Goal: Task Accomplishment & Management: Manage account settings

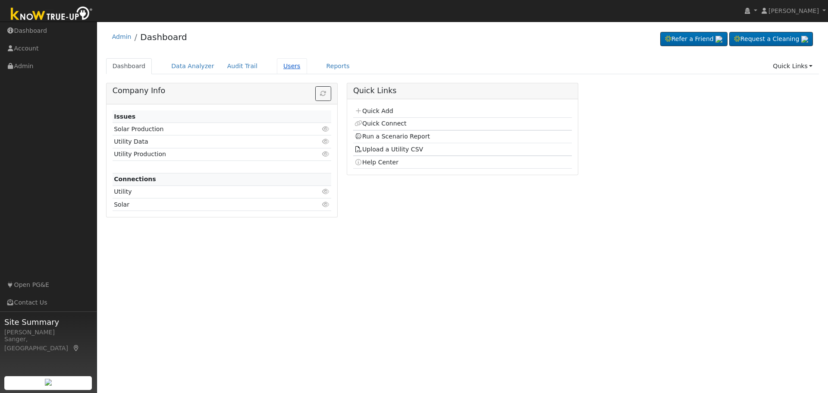
click at [282, 69] on link "Users" at bounding box center [292, 66] width 30 height 16
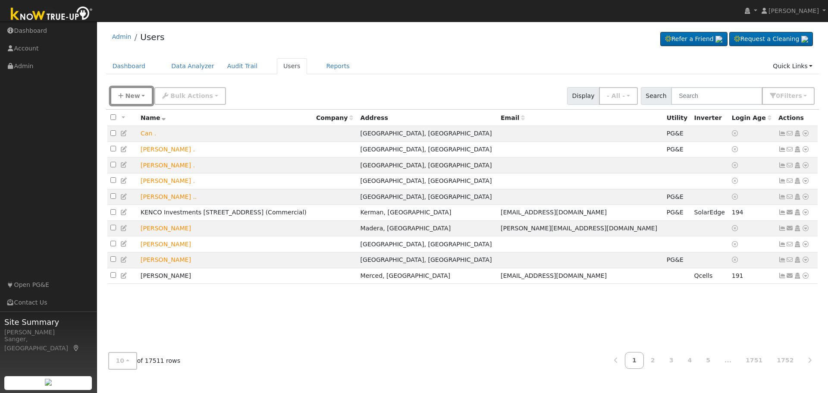
click at [137, 92] on span "New" at bounding box center [132, 95] width 15 height 7
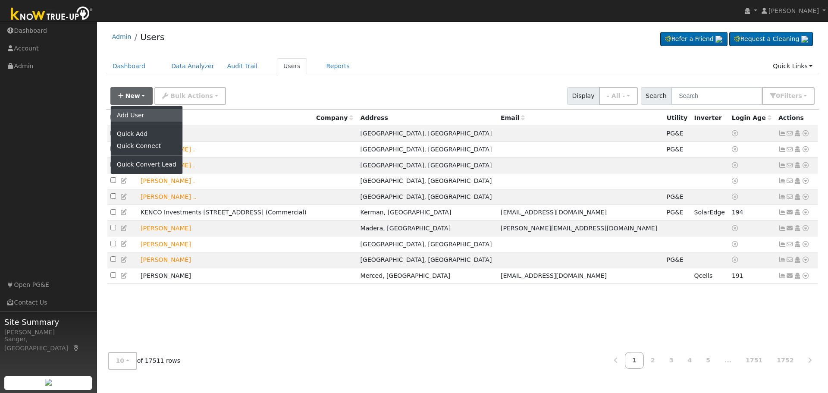
click at [141, 114] on link "Add User" at bounding box center [147, 115] width 72 height 12
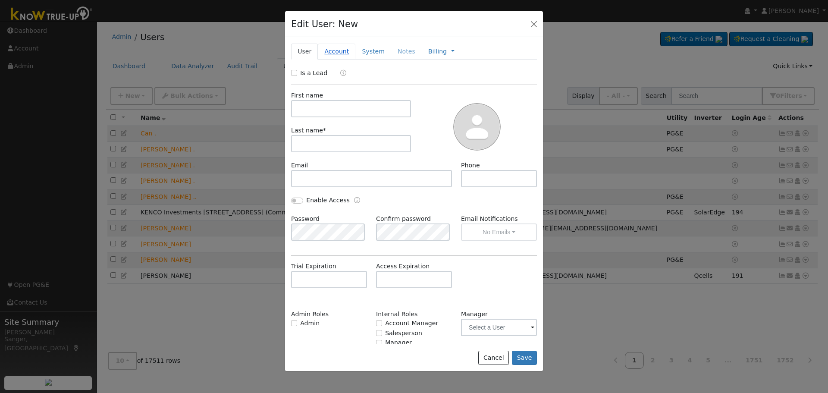
click at [332, 49] on link "Account" at bounding box center [337, 52] width 38 height 16
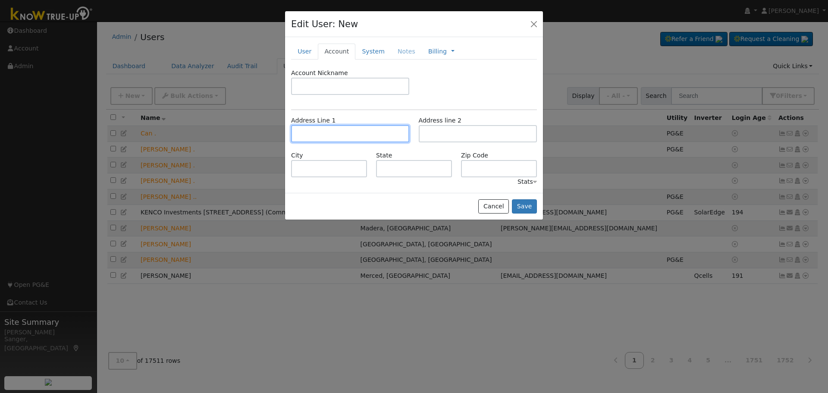
click at [324, 133] on input "text" at bounding box center [350, 133] width 118 height 17
paste input "934 Talus Way South"
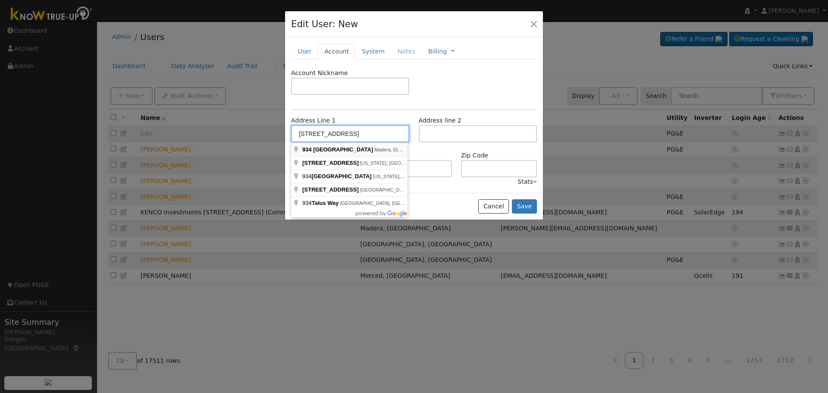
type input "934 Talus Way South"
type input "Madera"
type input "CA"
type input "93636"
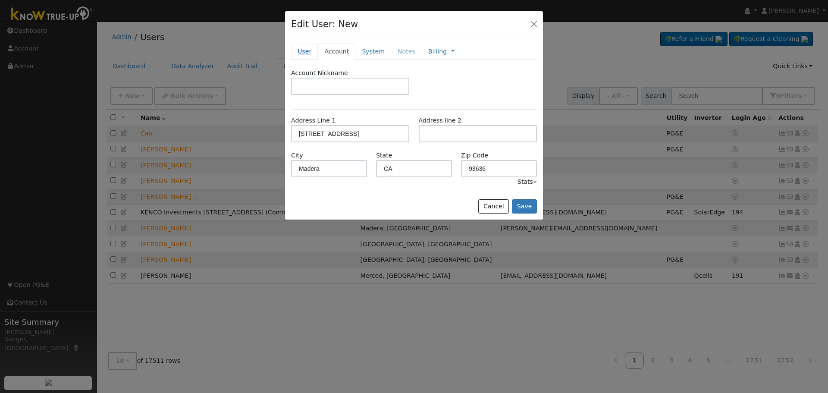
click at [301, 53] on link "User" at bounding box center [304, 52] width 27 height 16
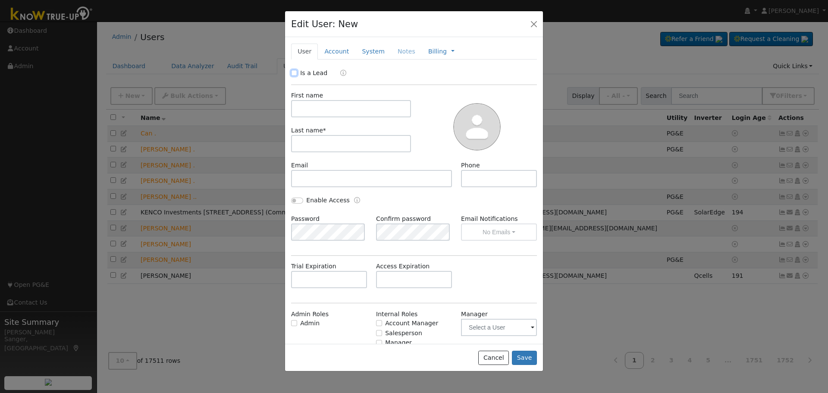
drag, startPoint x: 293, startPoint y: 74, endPoint x: 449, endPoint y: 103, distance: 158.7
click at [293, 75] on input "Is a Lead" at bounding box center [294, 73] width 6 height 6
checkbox input "true"
click at [337, 112] on input "text" at bounding box center [351, 108] width 120 height 17
paste input "Richard Kilgore"
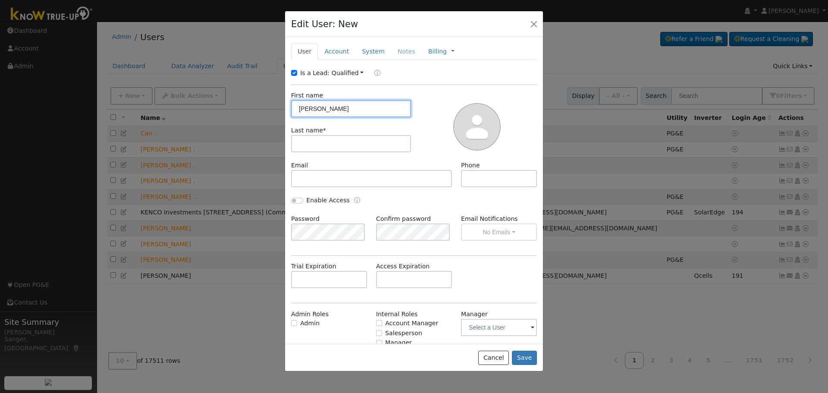
type input "Richard Kilgore"
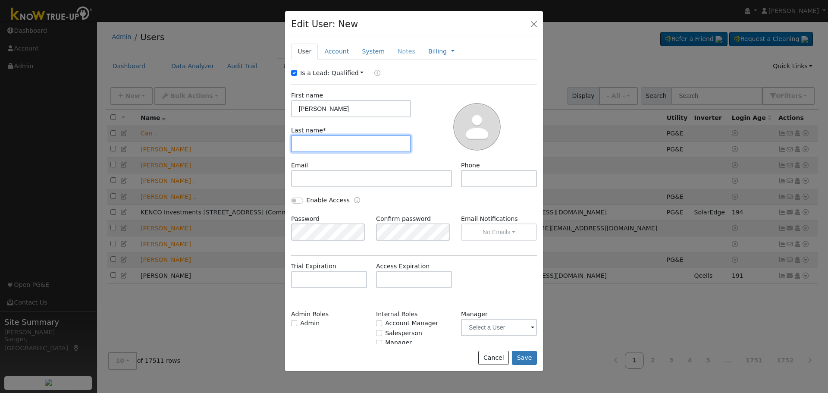
click at [331, 139] on input "text" at bounding box center [351, 143] width 120 height 17
paste input "Richard Kilgore"
drag, startPoint x: 322, startPoint y: 144, endPoint x: 241, endPoint y: 144, distance: 81.1
click at [0, 0] on div "Edit User: New Select an Ac... New Account Nickname Cancel Create Are you sure …" at bounding box center [0, 0] width 0 height 0
type input "Kilgore"
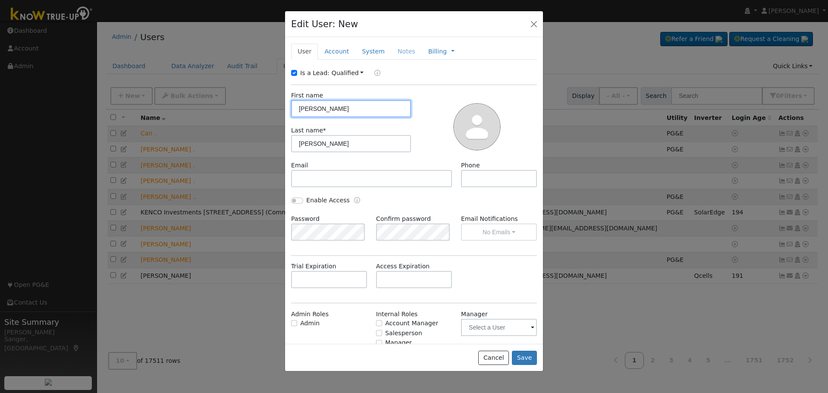
drag, startPoint x: 323, startPoint y: 108, endPoint x: 384, endPoint y: 114, distance: 61.5
click at [381, 113] on input "Richard Kilgore" at bounding box center [351, 108] width 120 height 17
type input "Richard"
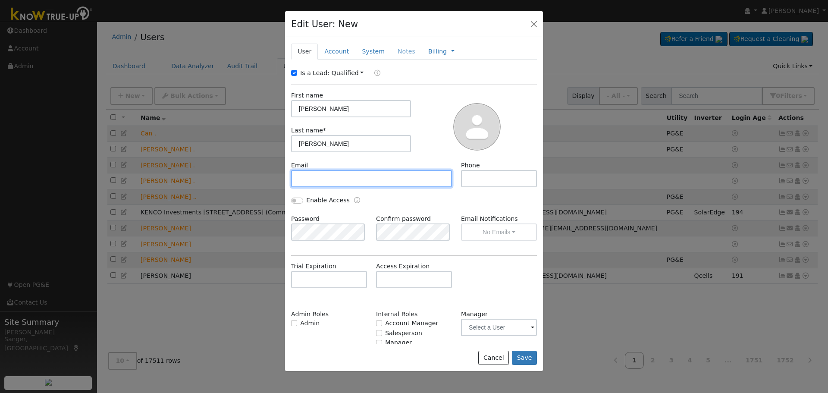
click at [323, 174] on input "text" at bounding box center [371, 178] width 161 height 17
paste input "rkilgoreiii@gmail.com"
type input "rkilgoreiii@gmail.com"
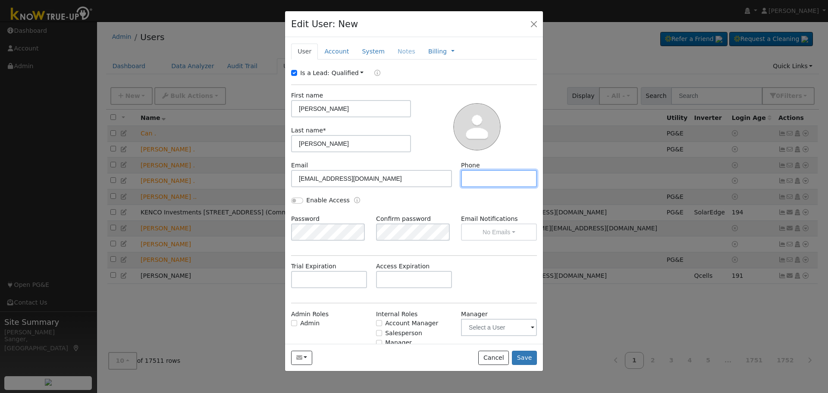
click at [494, 180] on input "text" at bounding box center [499, 178] width 76 height 17
paste input "559-978-7744"
type input "559-978-7744"
click at [523, 355] on button "Save" at bounding box center [524, 358] width 25 height 15
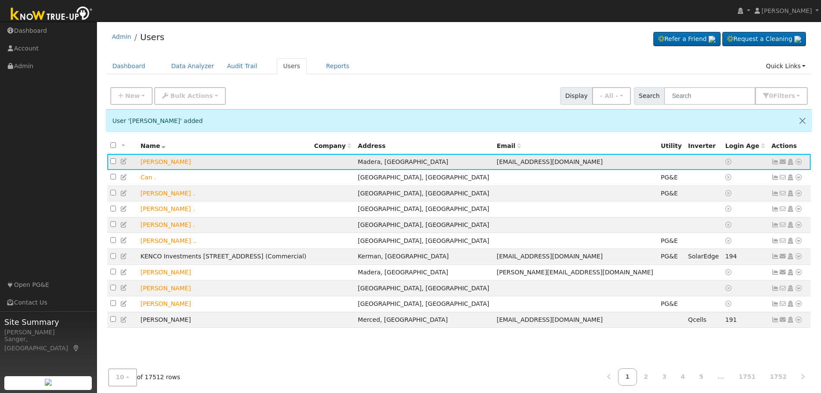
click at [782, 163] on icon at bounding box center [784, 162] width 8 height 6
click at [755, 177] on link "Send Email..." at bounding box center [757, 177] width 60 height 12
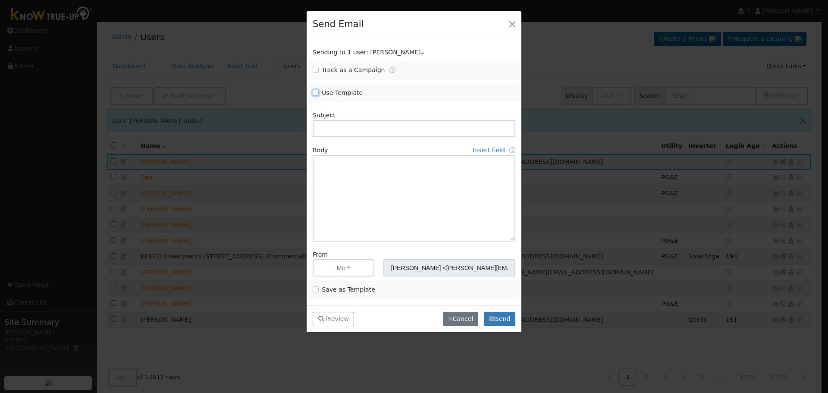
click at [314, 93] on input "Use Template" at bounding box center [316, 93] width 6 height 6
checkbox input "true"
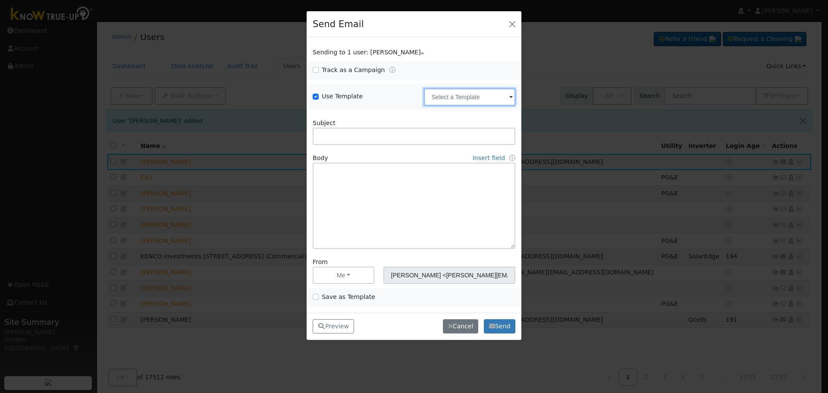
click at [456, 93] on input "text" at bounding box center [469, 96] width 91 height 17
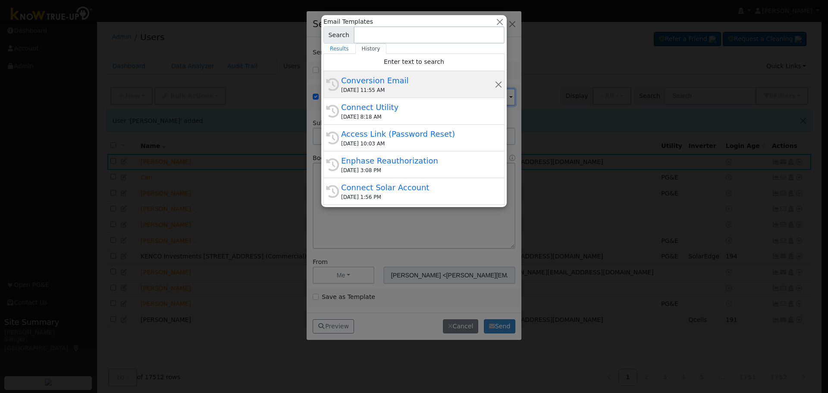
click at [398, 92] on div "08/12/2025 11:55 AM" at bounding box center [417, 90] width 153 height 8
type input "Conversion Email"
type input "Connect Your Utility Account"
type textarea "Dear {user_fname}, The first step is to connect your electric utility account. …"
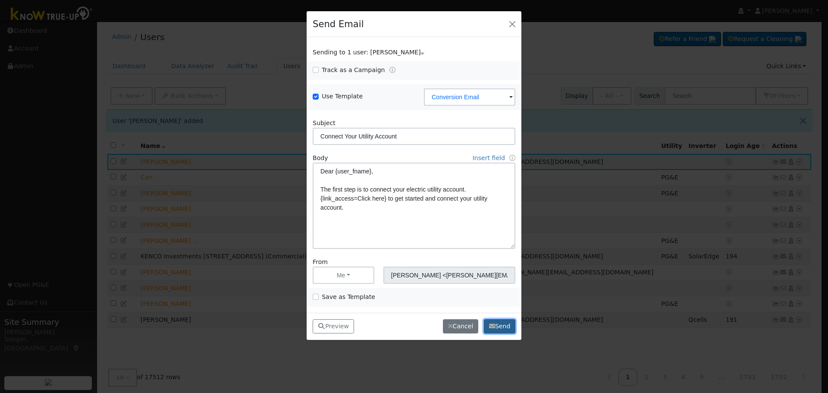
click at [499, 326] on button "Send" at bounding box center [499, 326] width 31 height 15
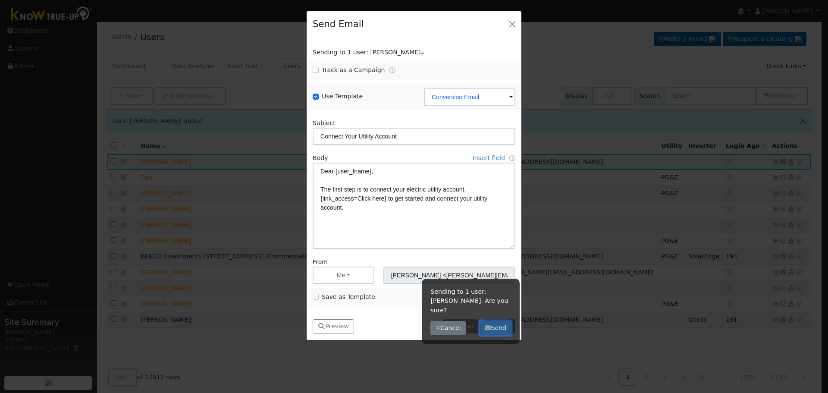
click at [501, 321] on button "Send" at bounding box center [495, 328] width 31 height 15
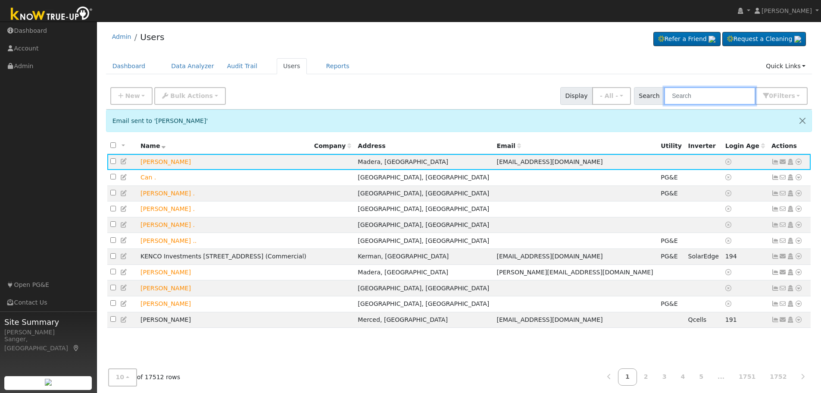
click at [723, 99] on input "text" at bounding box center [709, 96] width 91 height 18
paste input "Vernon and Lilly Avakian"
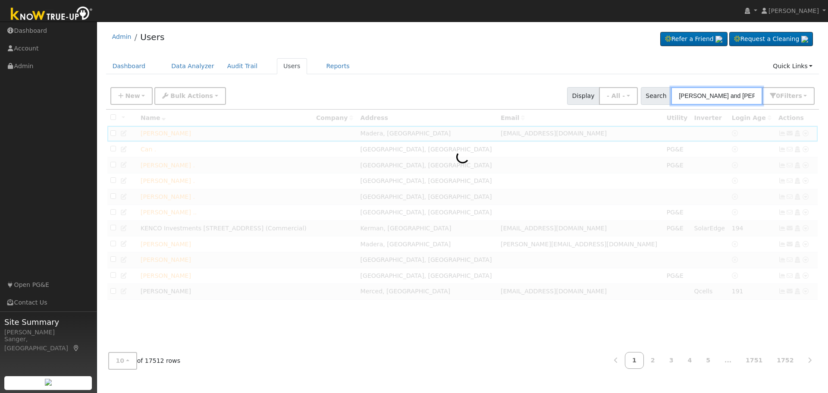
type input "Vernon and Lilly Avakian"
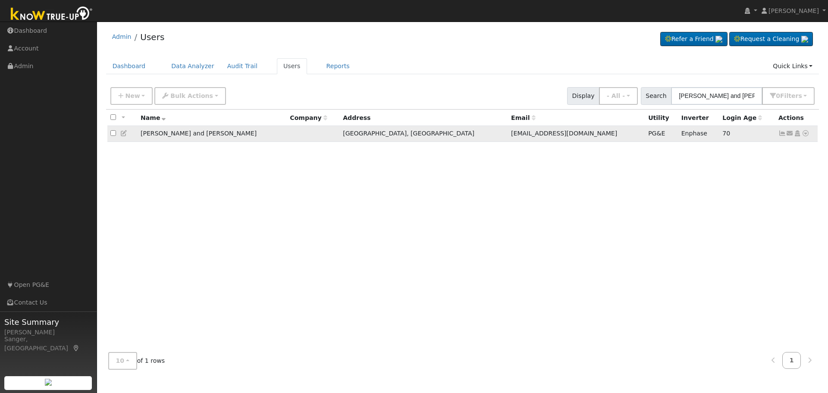
click at [780, 134] on icon at bounding box center [782, 133] width 8 height 6
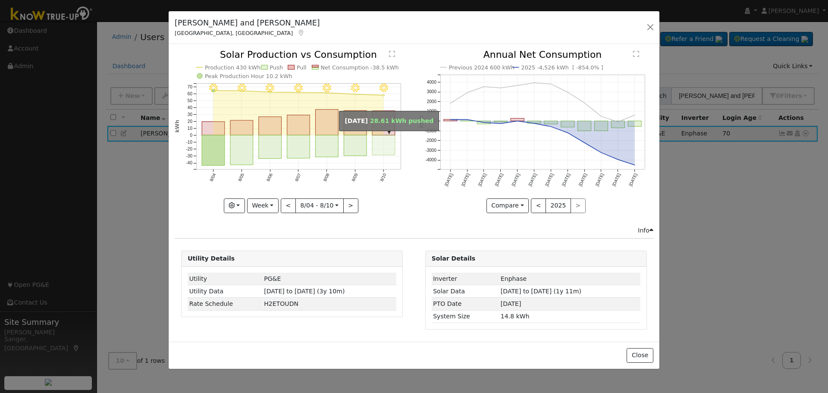
click at [384, 140] on rect "onclick=""" at bounding box center [384, 145] width 23 height 20
type input "2025-08-10"
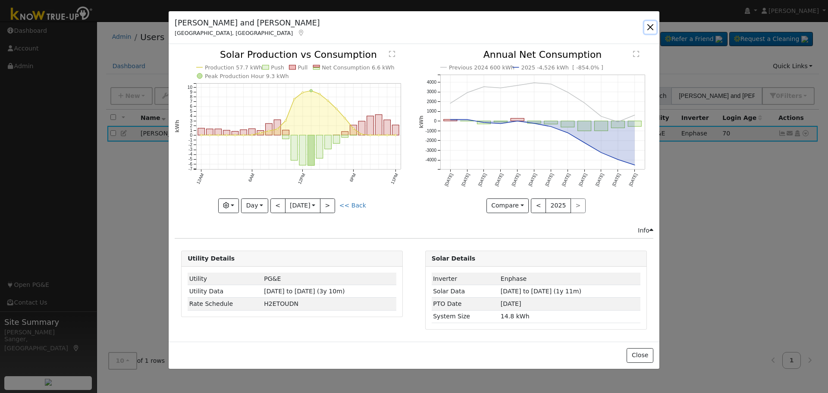
click at [648, 24] on button "button" at bounding box center [650, 27] width 12 height 12
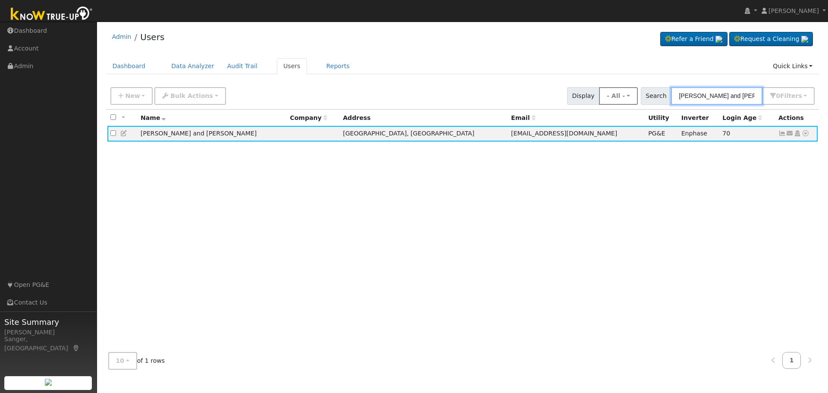
drag, startPoint x: 751, startPoint y: 97, endPoint x: 640, endPoint y: 98, distance: 110.8
click at [640, 98] on div "New Add User Quick Add Quick Connect Quick Convert Lead Bulk Actions Send Email…" at bounding box center [463, 94] width 708 height 21
paste input "Greg Heard"
type input "Greg Heard"
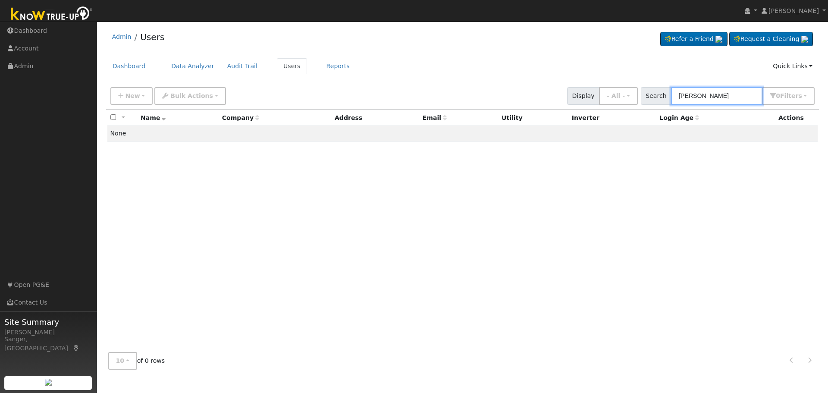
drag, startPoint x: 727, startPoint y: 96, endPoint x: 650, endPoint y: 99, distance: 77.2
click at [650, 99] on div "Search Greg Heard 0 Filter s My accounts Role Show - All - Show Leads Admin Bil…" at bounding box center [728, 96] width 174 height 18
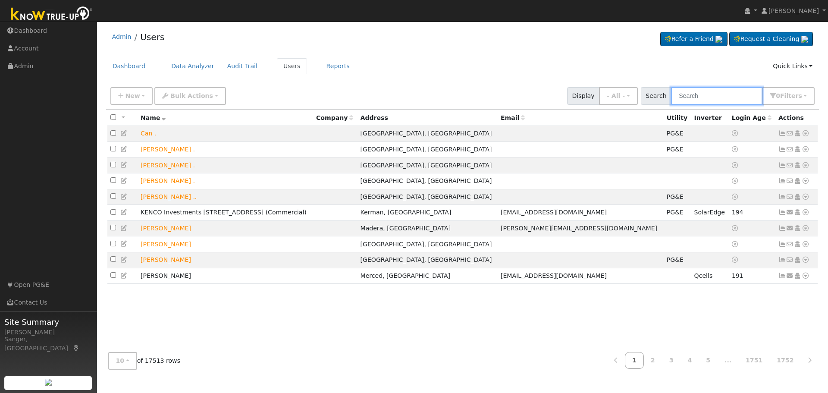
click at [694, 98] on input "text" at bounding box center [716, 96] width 91 height 18
paste input "Greg Heard"
type input "Greg Heard"
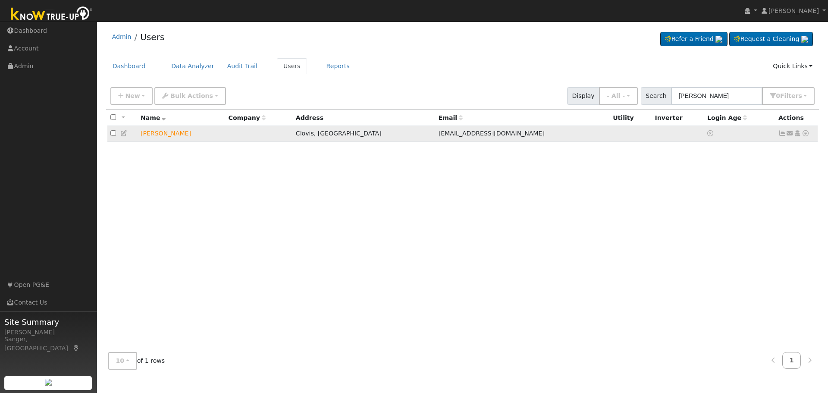
click at [790, 135] on icon at bounding box center [790, 133] width 8 height 6
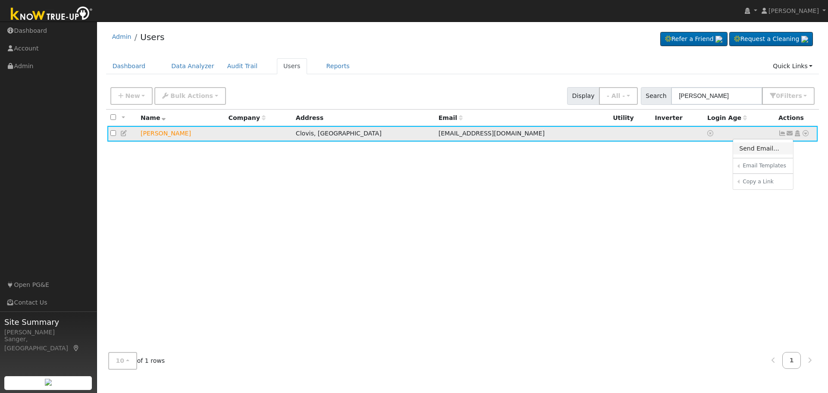
click at [764, 147] on link "Send Email..." at bounding box center [763, 148] width 60 height 12
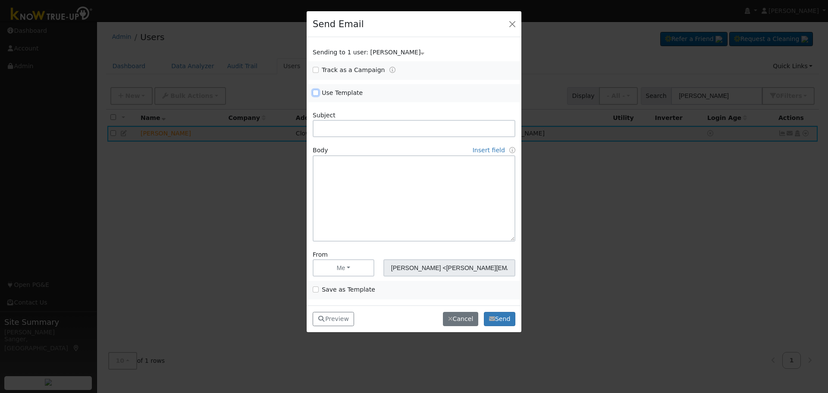
click at [316, 93] on input "Use Template" at bounding box center [316, 93] width 6 height 6
checkbox input "true"
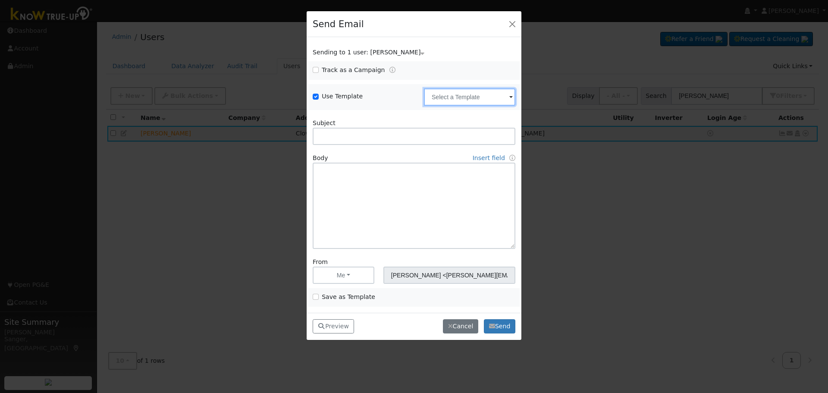
click at [464, 96] on input "text" at bounding box center [469, 96] width 91 height 17
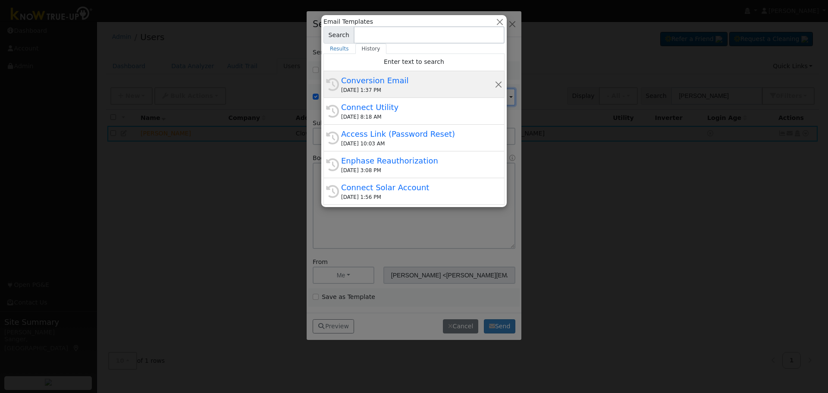
click at [420, 91] on div "08/12/2025 1:37 PM" at bounding box center [417, 90] width 153 height 8
type input "Conversion Email"
type input "Connect Your Utility Account"
type textarea "Dear {user_fname}, The first step is to connect your electric utility account. …"
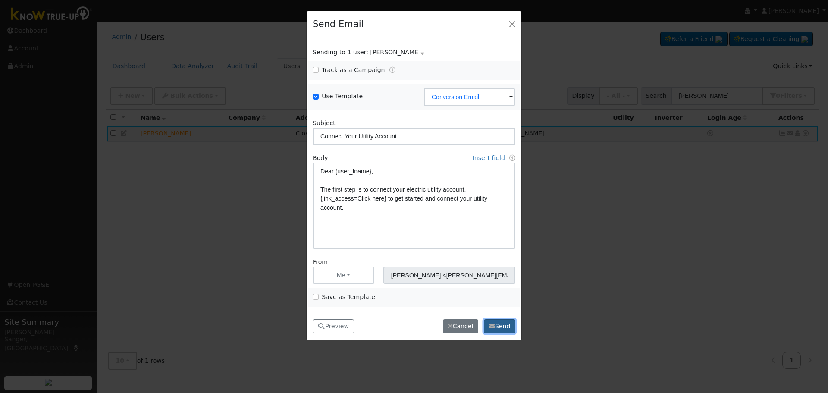
click at [501, 325] on button "Send" at bounding box center [499, 326] width 31 height 15
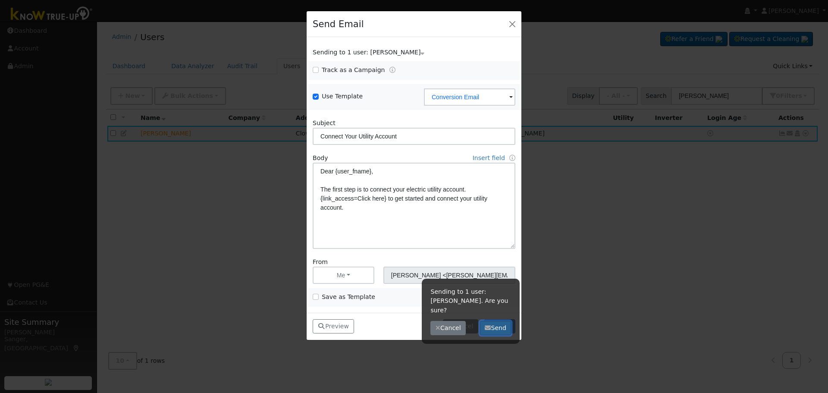
click at [493, 321] on button "Send" at bounding box center [495, 328] width 31 height 15
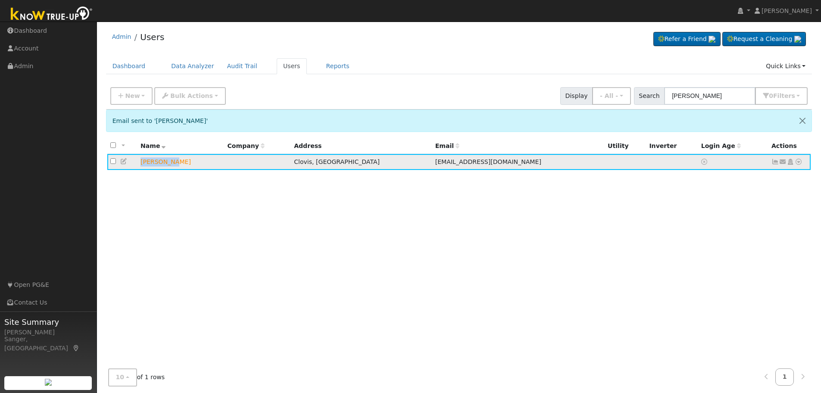
drag, startPoint x: 177, startPoint y: 163, endPoint x: 140, endPoint y: 163, distance: 37.5
click at [140, 163] on td "Greg Heard" at bounding box center [181, 162] width 87 height 16
copy td "Greg Heard"
drag, startPoint x: 734, startPoint y: 94, endPoint x: 656, endPoint y: 95, distance: 78.1
click at [656, 95] on div "Search Greg Heard 0 Filter s My accounts Role Show - All - Show Leads Admin Bil…" at bounding box center [721, 96] width 174 height 18
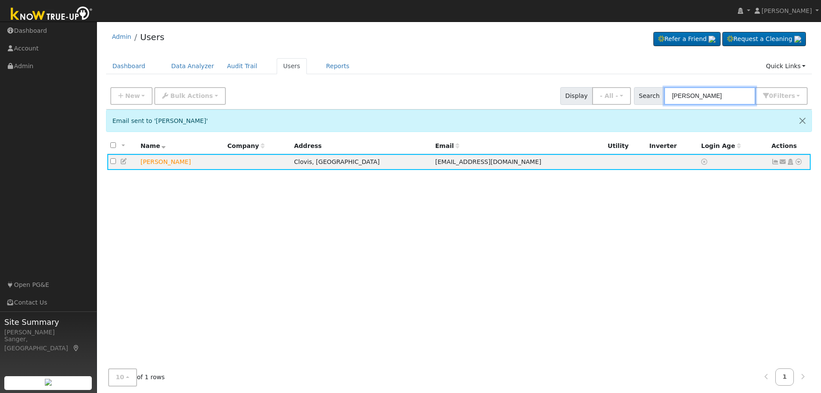
paste input "ary Smith"
type input "Gary Smith"
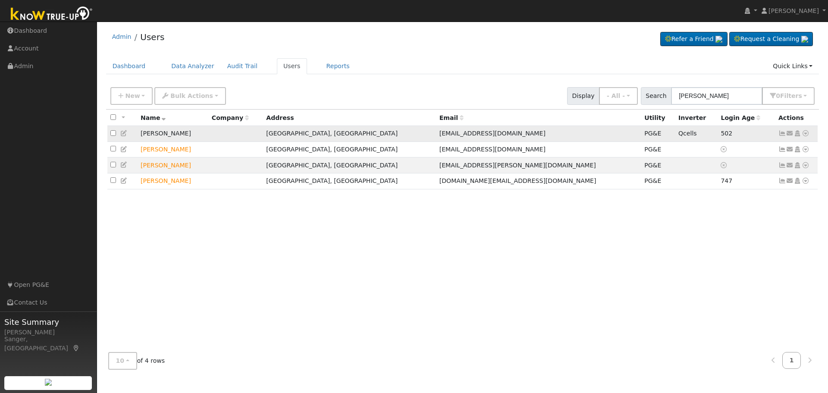
click at [782, 134] on icon at bounding box center [782, 133] width 8 height 6
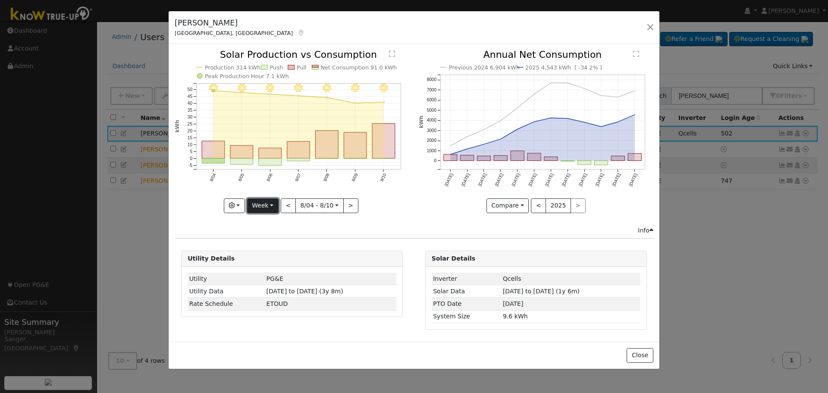
click at [257, 204] on button "Week" at bounding box center [262, 205] width 31 height 15
click at [270, 257] on link "Year" at bounding box center [277, 260] width 60 height 12
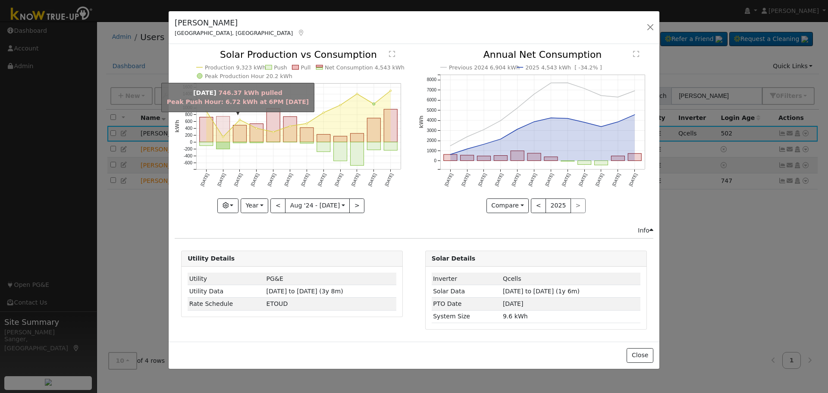
click at [220, 125] on rect "onclick=""" at bounding box center [222, 129] width 13 height 26
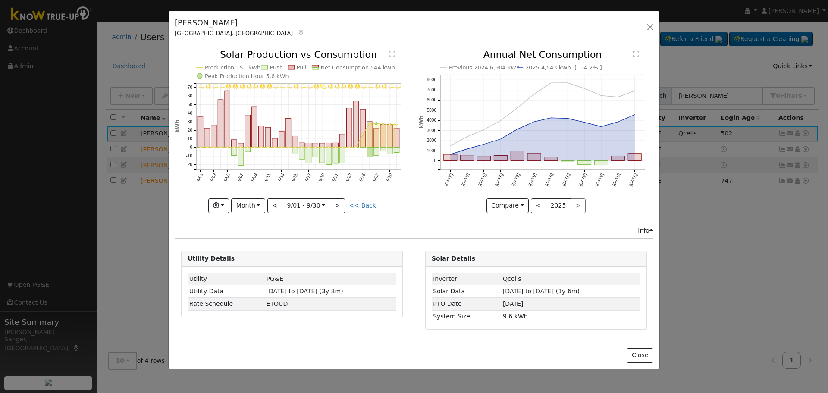
click at [265, 137] on icon "9/30 - Clear 9/29 - Clear 9/28 - Clear 9/27 - Clear 9/26 - Clear 9/25 - Clear 9…" at bounding box center [292, 131] width 235 height 162
click at [267, 138] on rect "onclick=""" at bounding box center [268, 138] width 6 height 20
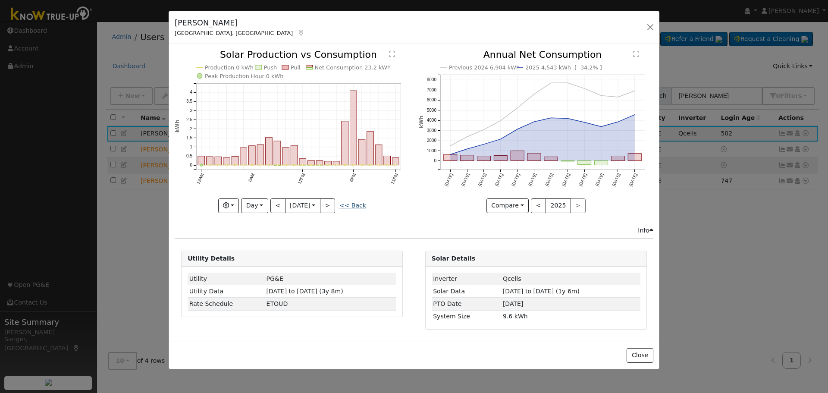
click at [363, 204] on link "<< Back" at bounding box center [352, 205] width 27 height 7
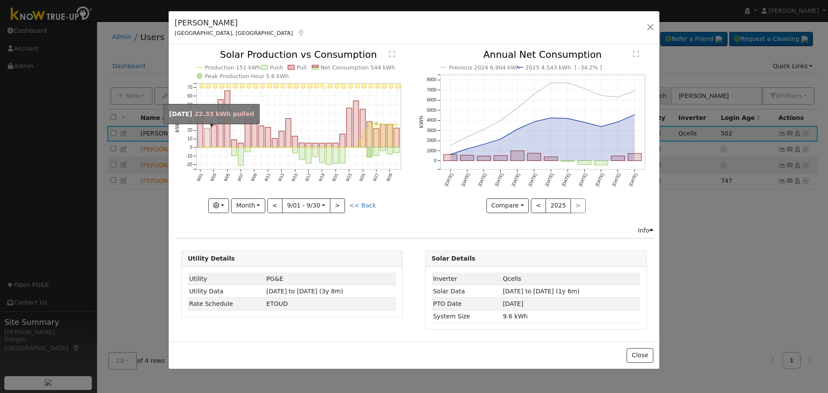
click at [207, 140] on rect "onclick=""" at bounding box center [207, 137] width 6 height 19
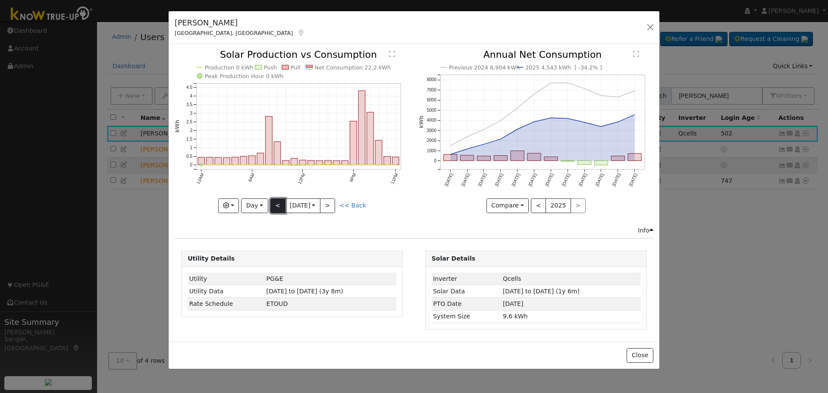
click at [273, 202] on button "<" at bounding box center [277, 205] width 15 height 15
click at [279, 200] on button "<" at bounding box center [277, 205] width 15 height 15
click at [279, 205] on button "<" at bounding box center [277, 205] width 15 height 15
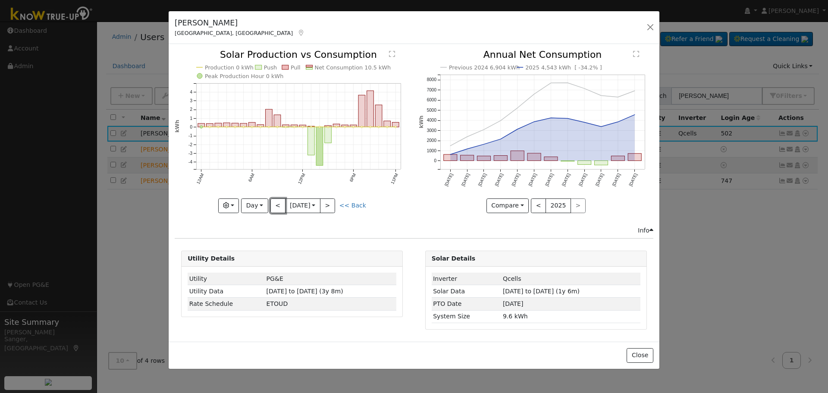
click at [279, 205] on button "<" at bounding box center [277, 205] width 15 height 15
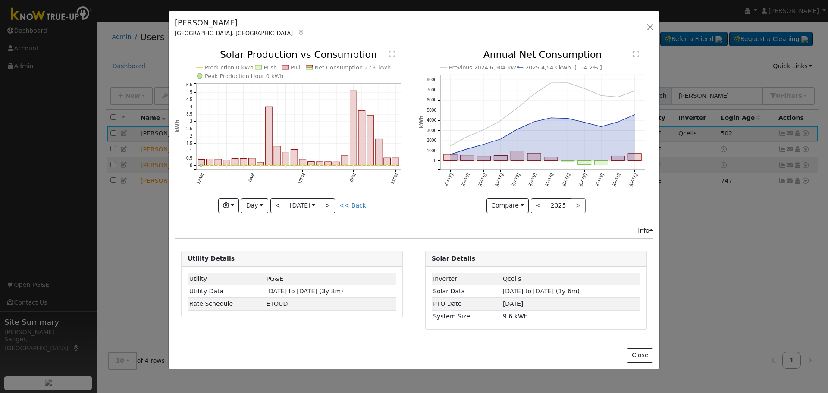
click at [279, 205] on div at bounding box center [292, 131] width 235 height 163
click at [279, 205] on button "<" at bounding box center [277, 205] width 15 height 15
click at [363, 206] on link "<< Back" at bounding box center [352, 205] width 27 height 7
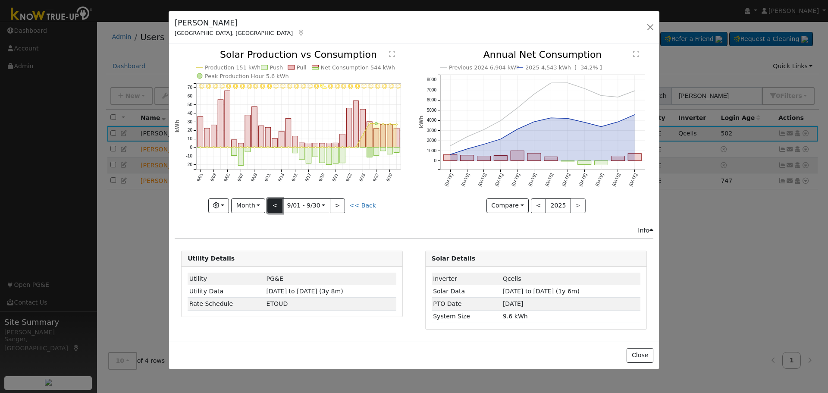
click at [276, 205] on button "<" at bounding box center [274, 205] width 15 height 15
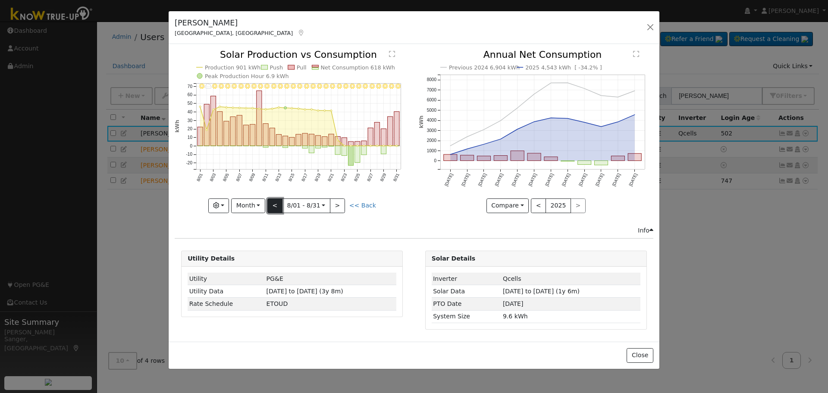
click at [279, 200] on button "<" at bounding box center [274, 205] width 15 height 15
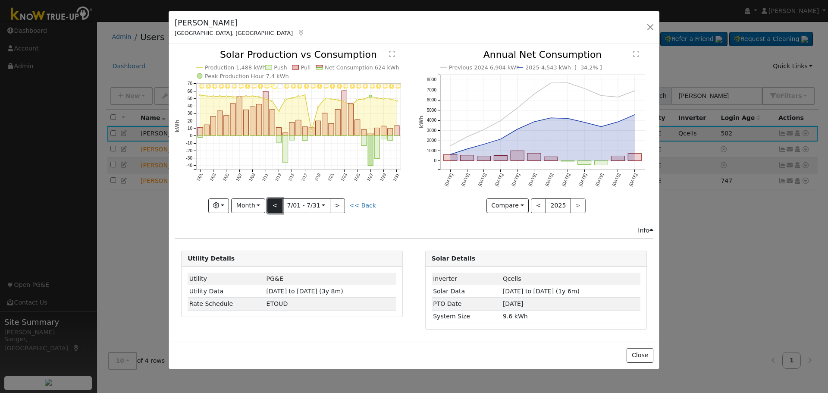
click at [279, 200] on button "<" at bounding box center [274, 205] width 15 height 15
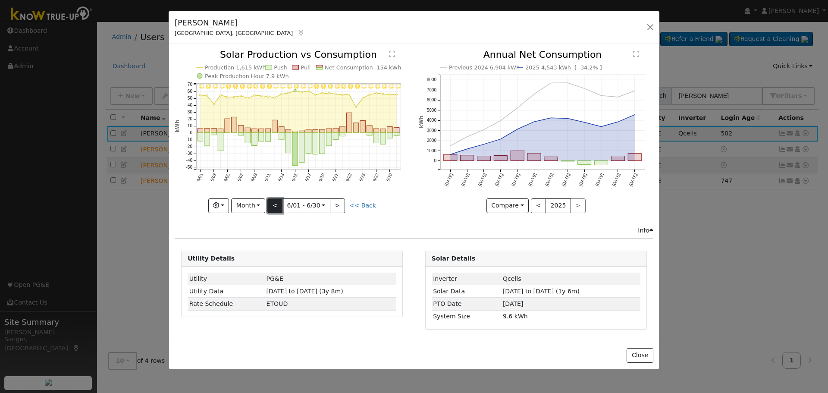
click at [279, 200] on button "<" at bounding box center [274, 205] width 15 height 15
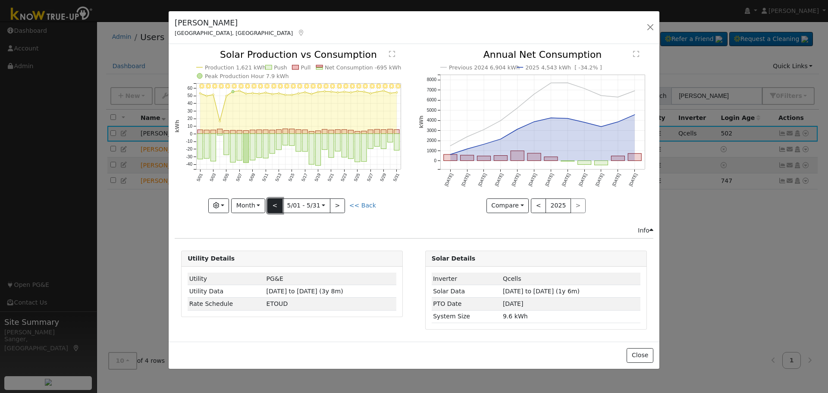
click at [276, 207] on button "<" at bounding box center [274, 205] width 15 height 15
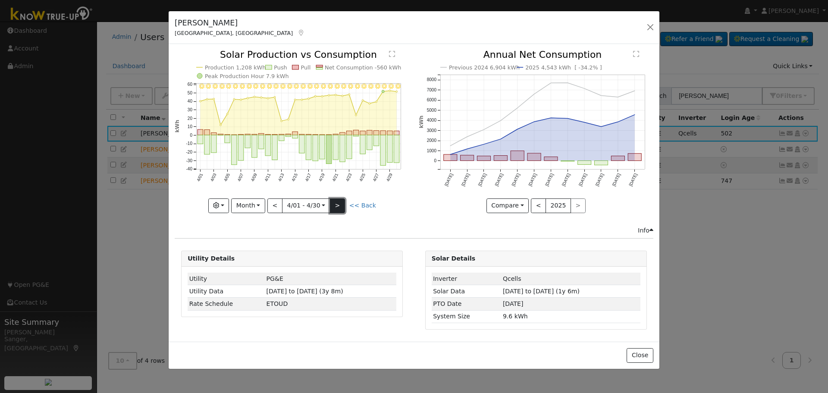
click at [339, 205] on button ">" at bounding box center [337, 205] width 15 height 15
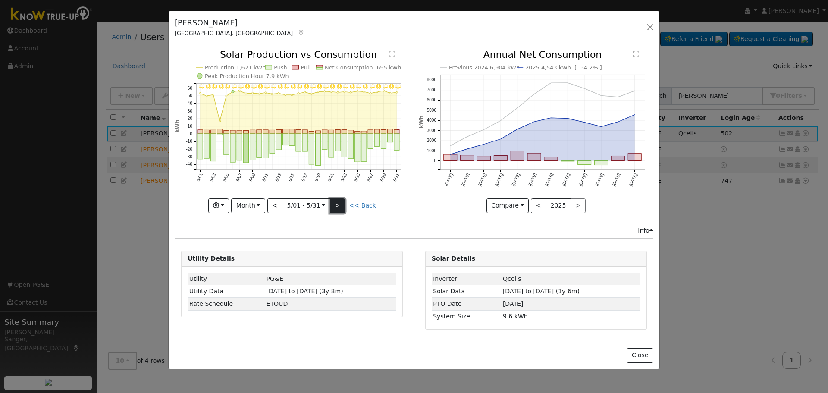
click at [339, 205] on button ">" at bounding box center [337, 205] width 15 height 15
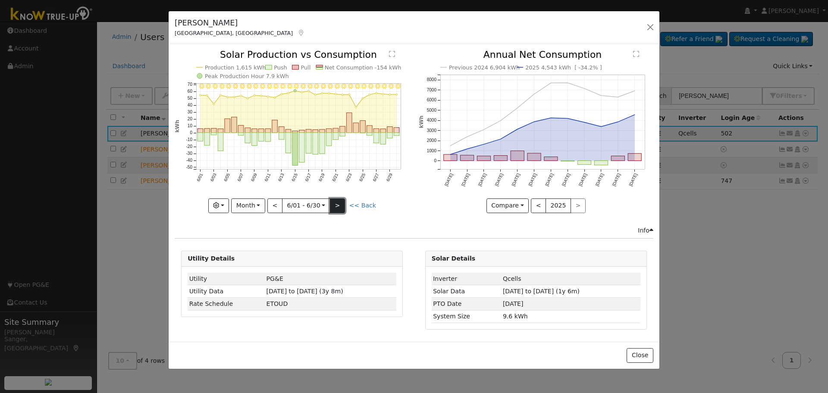
click at [339, 205] on button ">" at bounding box center [337, 205] width 15 height 15
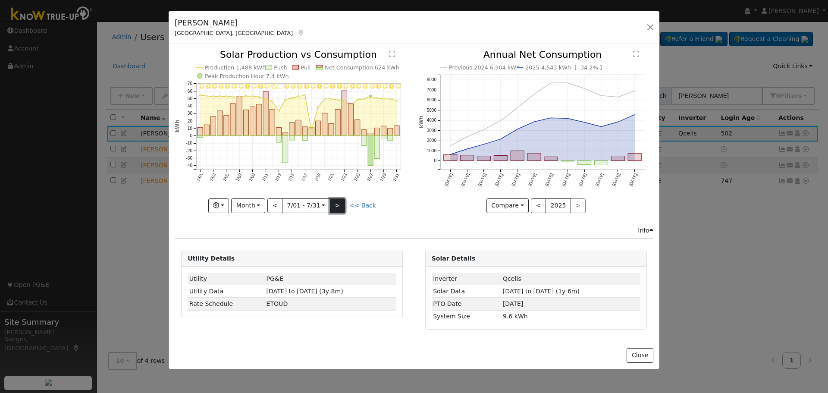
click at [339, 205] on button ">" at bounding box center [337, 205] width 15 height 15
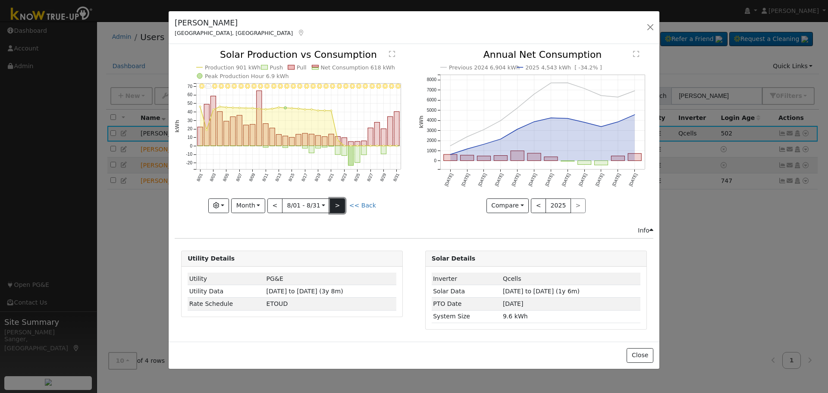
click at [334, 200] on button ">" at bounding box center [337, 205] width 15 height 15
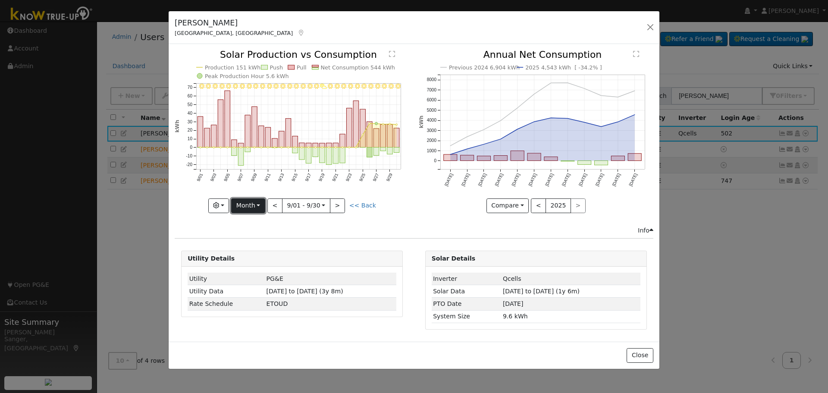
click at [241, 205] on button "Month" at bounding box center [248, 205] width 34 height 15
click at [259, 258] on link "Year" at bounding box center [262, 260] width 60 height 12
type input "2024-08-01"
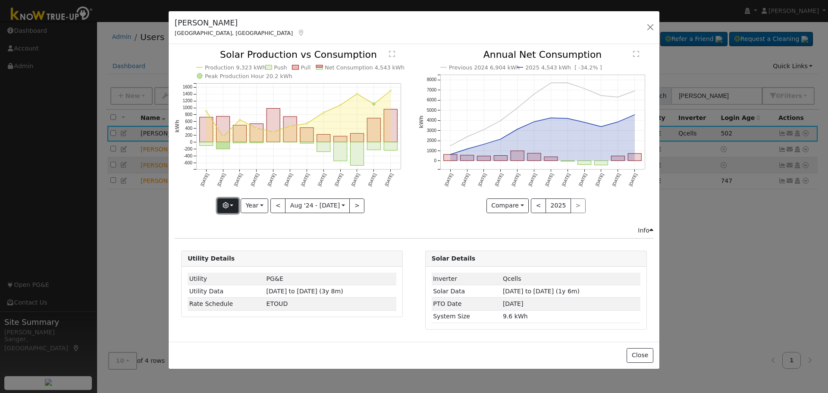
click at [227, 200] on button "button" at bounding box center [227, 205] width 21 height 15
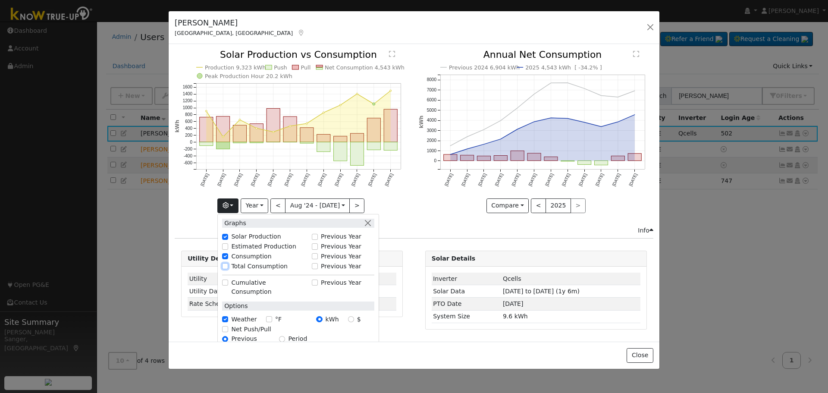
click at [227, 265] on input "Total Consumption" at bounding box center [225, 266] width 6 height 6
checkbox input "true"
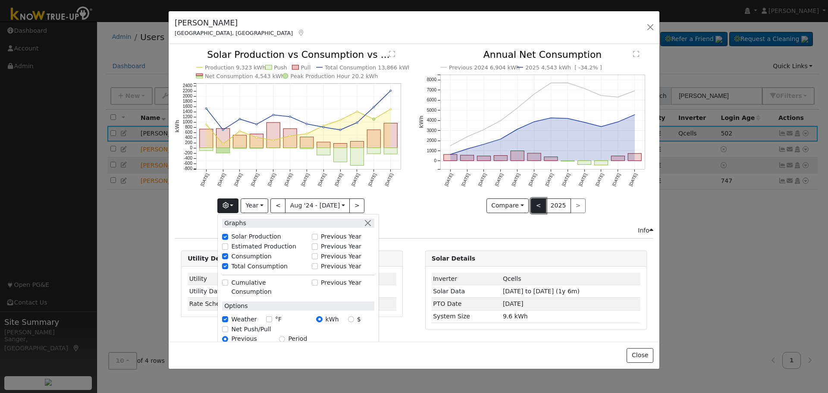
click at [539, 205] on button "<" at bounding box center [538, 205] width 15 height 15
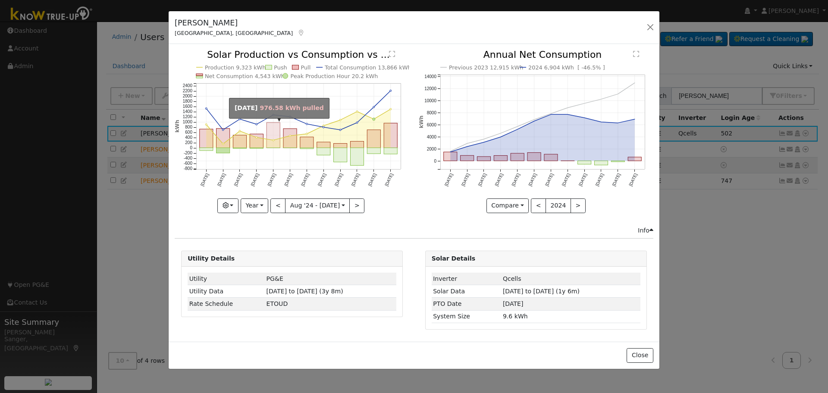
click at [275, 134] on rect "onclick=""" at bounding box center [272, 134] width 13 height 25
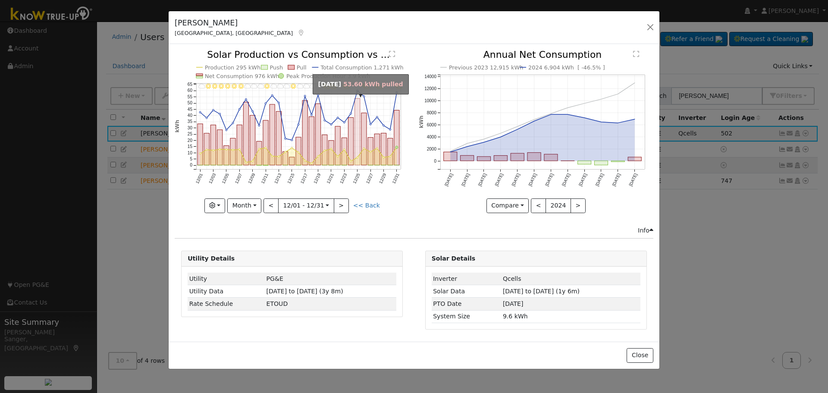
click at [355, 139] on rect "onclick=""" at bounding box center [357, 132] width 5 height 67
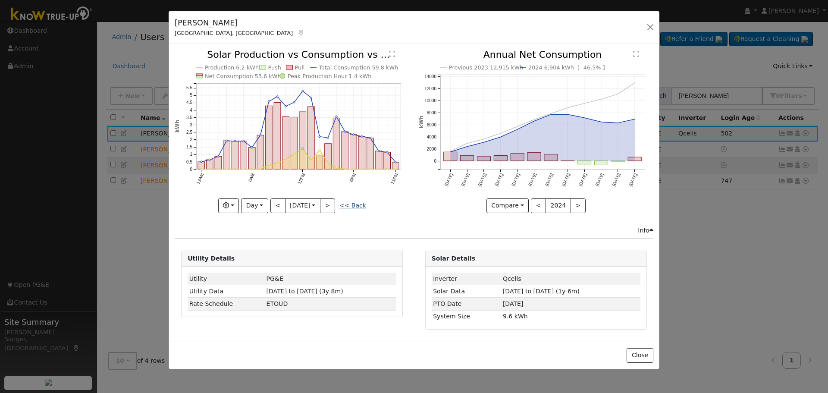
click at [354, 207] on link "<< Back" at bounding box center [352, 205] width 27 height 7
type input "2024-12-01"
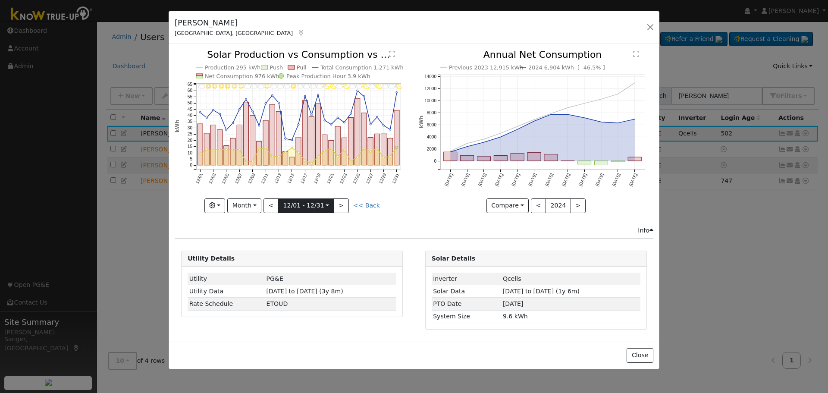
click at [298, 204] on input "2024-12-01" at bounding box center [306, 206] width 55 height 14
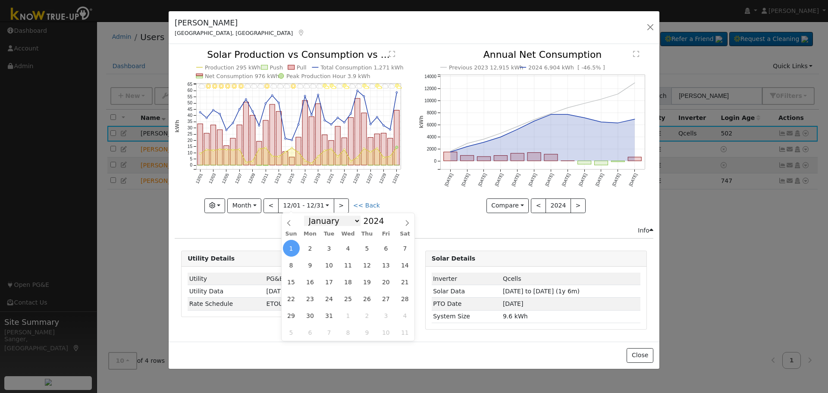
click at [337, 223] on select "January February March April May June July August September October November De…" at bounding box center [332, 221] width 56 height 10
select select "5"
click at [311, 216] on select "January February March April May June July August September October November De…" at bounding box center [332, 221] width 56 height 10
click at [386, 219] on span at bounding box center [389, 218] width 6 height 5
type input "2025"
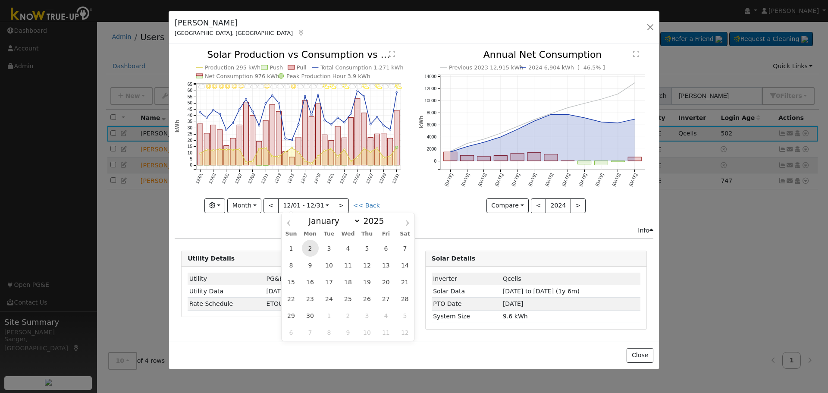
click at [308, 249] on span "2" at bounding box center [310, 248] width 17 height 17
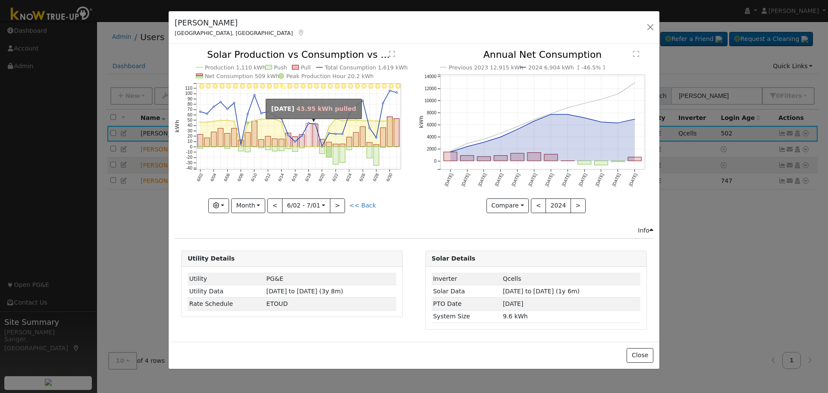
click at [307, 134] on rect "onclick=""" at bounding box center [309, 134] width 6 height 23
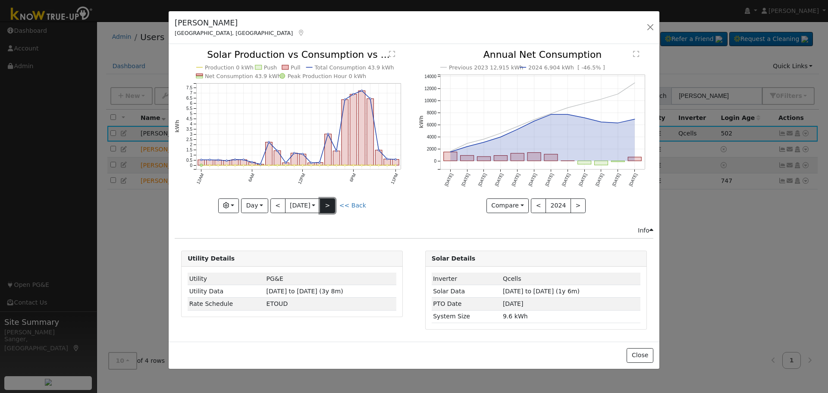
click at [333, 205] on button ">" at bounding box center [327, 205] width 15 height 15
click at [331, 200] on button ">" at bounding box center [327, 205] width 15 height 15
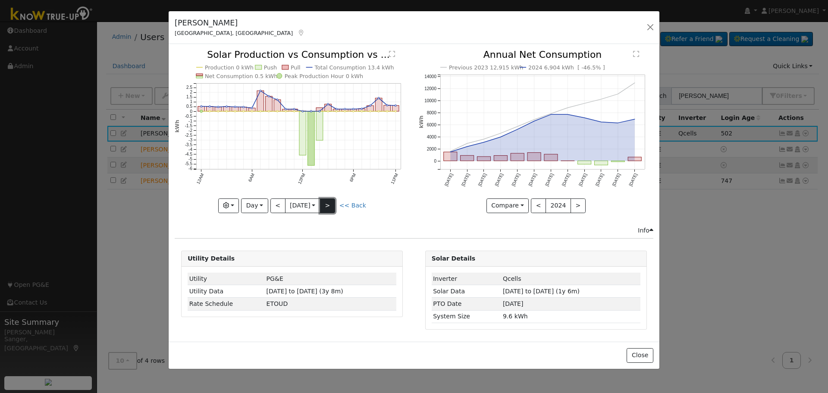
click at [326, 201] on button ">" at bounding box center [327, 205] width 15 height 15
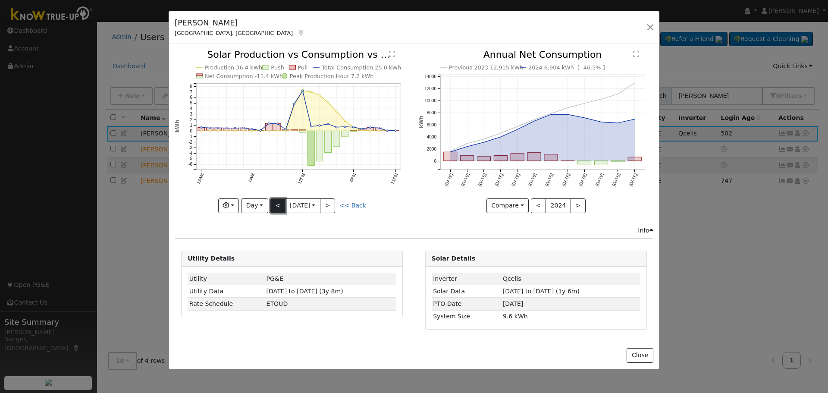
click at [277, 205] on button "<" at bounding box center [277, 205] width 15 height 15
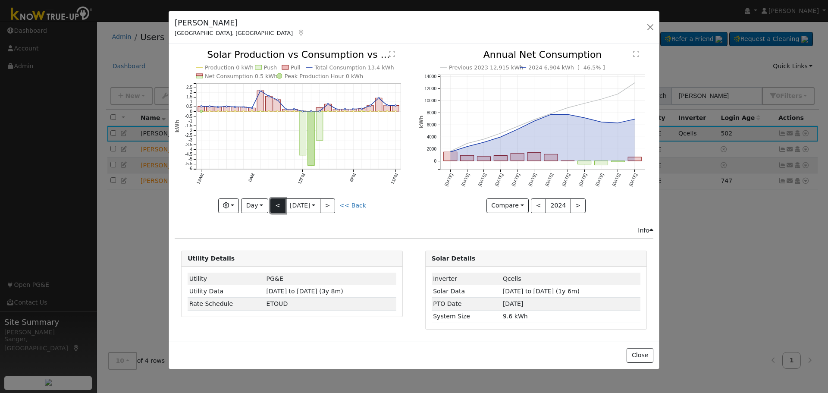
click at [278, 203] on button "<" at bounding box center [277, 205] width 15 height 15
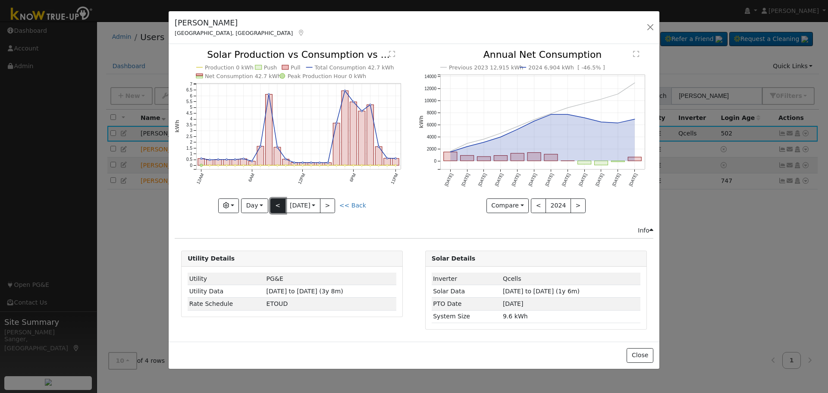
click at [276, 204] on button "<" at bounding box center [277, 205] width 15 height 15
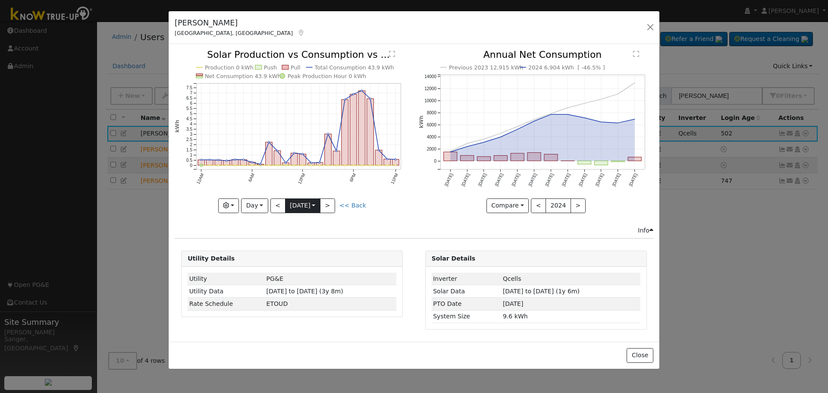
click at [293, 201] on input "2025-06-18" at bounding box center [302, 206] width 34 height 14
click at [275, 204] on button "<" at bounding box center [277, 205] width 15 height 15
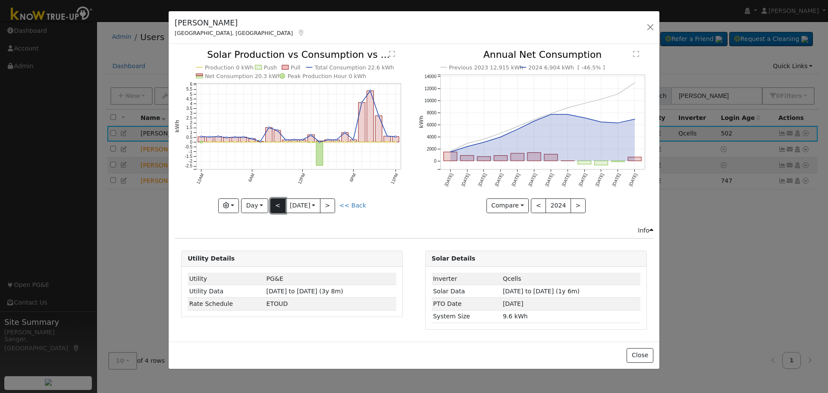
click at [277, 203] on button "<" at bounding box center [277, 205] width 15 height 15
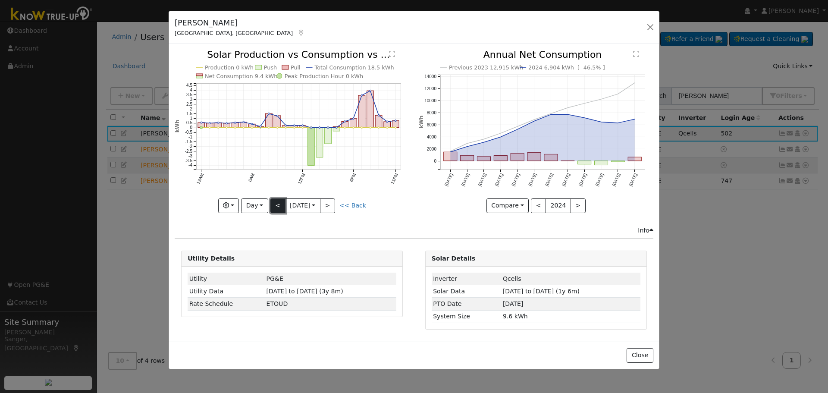
click at [276, 204] on button "<" at bounding box center [277, 205] width 15 height 15
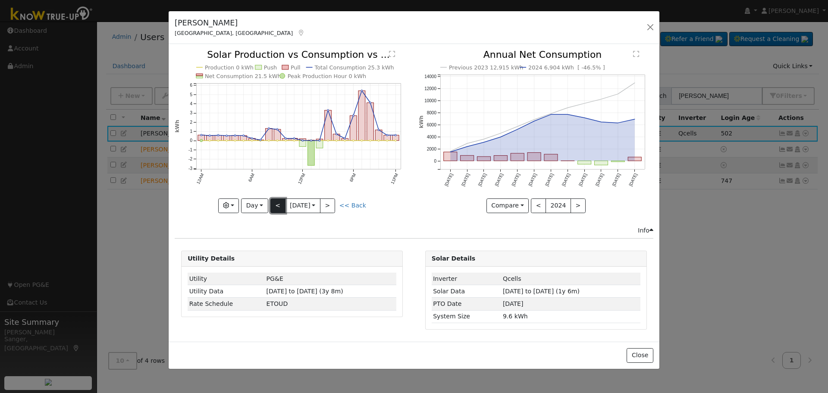
click at [273, 208] on button "<" at bounding box center [277, 205] width 15 height 15
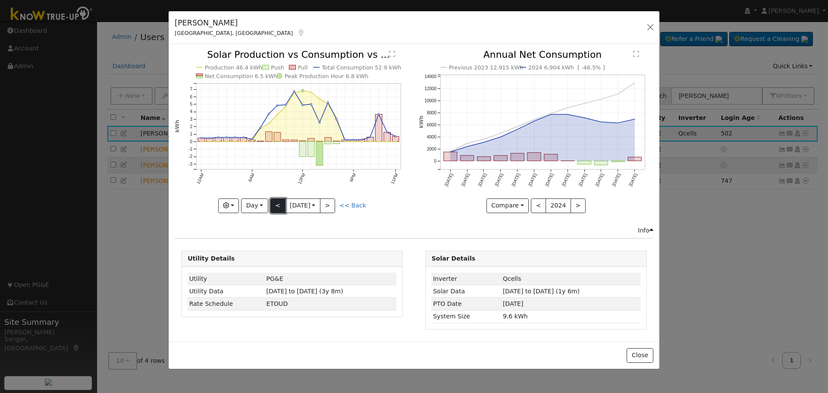
click at [279, 206] on button "<" at bounding box center [277, 205] width 15 height 15
click at [280, 205] on button "<" at bounding box center [277, 205] width 15 height 15
click at [279, 204] on button "<" at bounding box center [277, 205] width 15 height 15
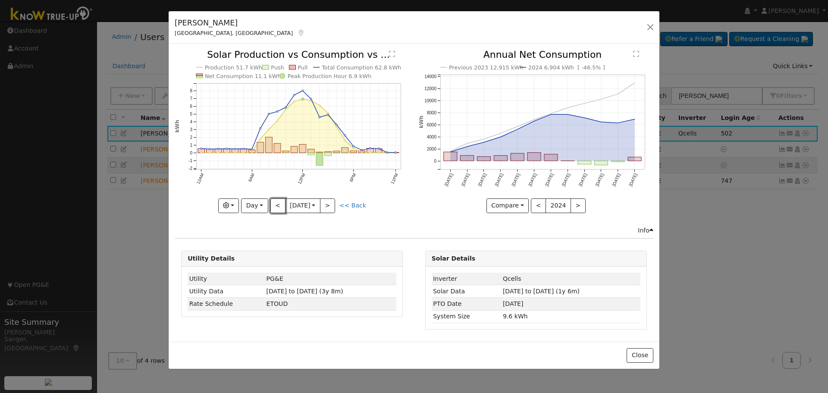
click at [279, 204] on button "<" at bounding box center [277, 205] width 15 height 15
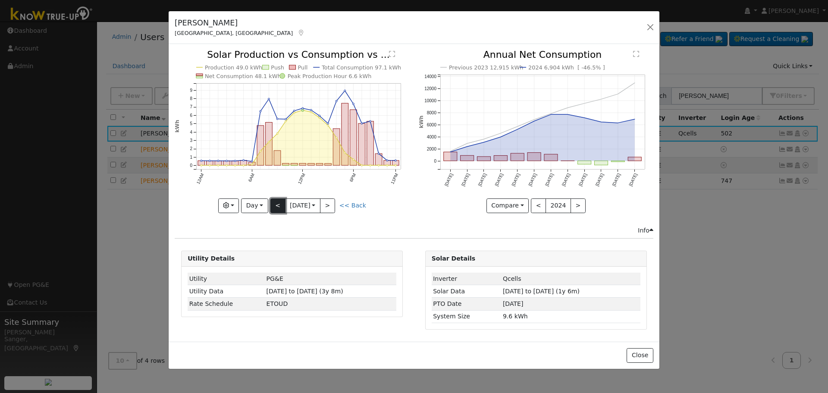
click at [279, 204] on button "<" at bounding box center [277, 205] width 15 height 15
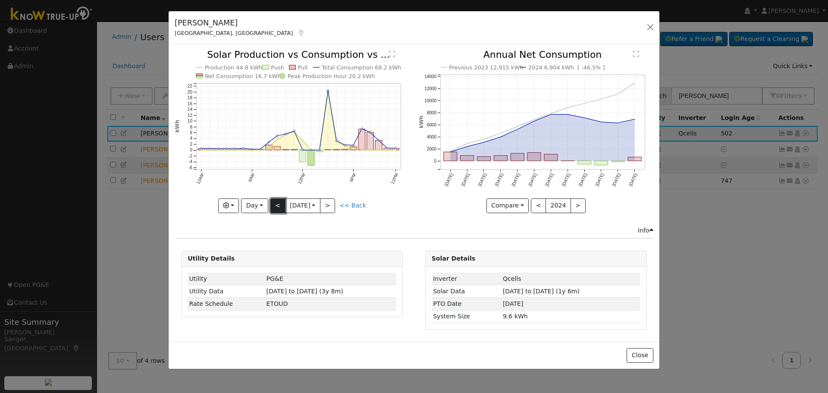
click at [271, 200] on button "<" at bounding box center [277, 205] width 15 height 15
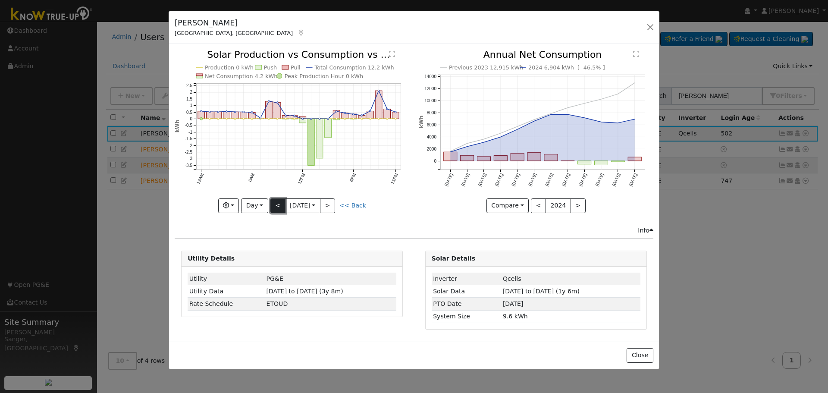
click at [274, 206] on button "<" at bounding box center [277, 205] width 15 height 15
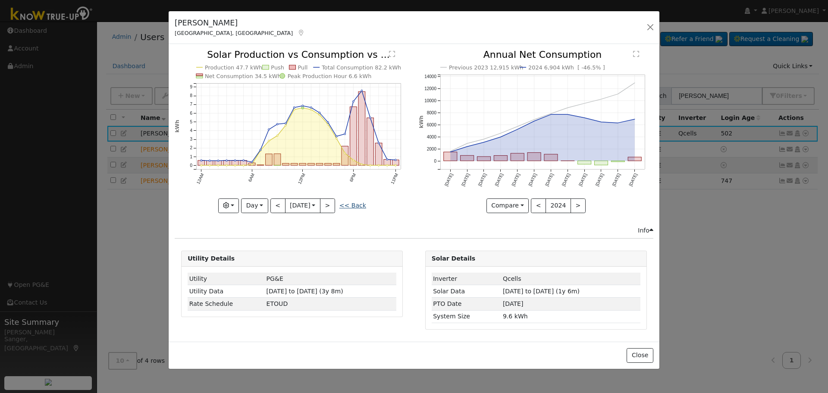
click at [356, 203] on link "<< Back" at bounding box center [352, 205] width 27 height 7
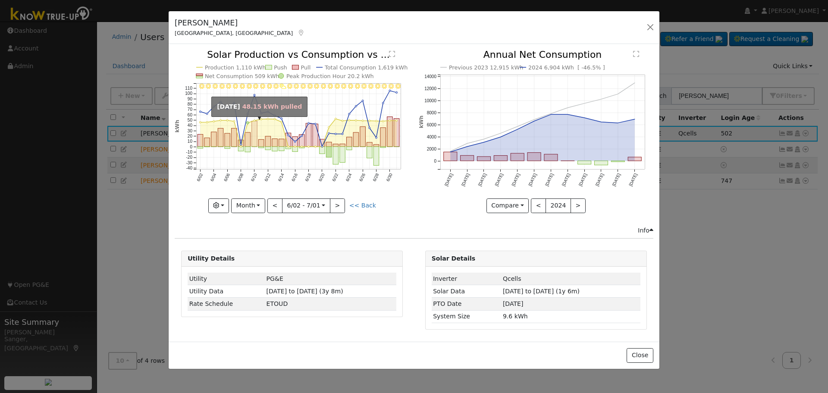
click at [254, 134] on rect "onclick=""" at bounding box center [255, 133] width 6 height 25
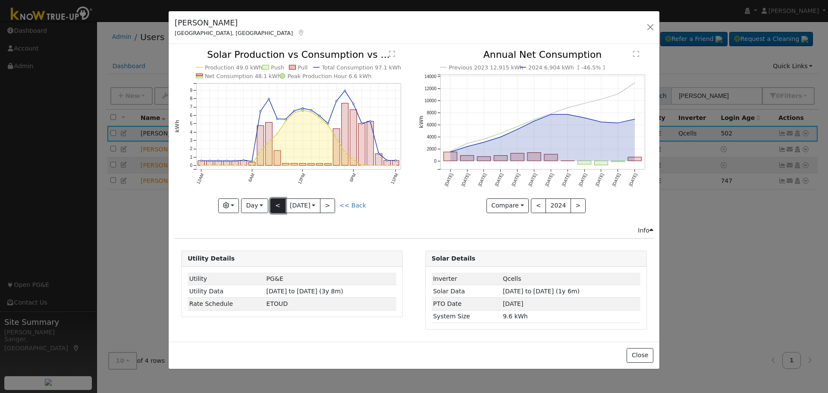
click at [280, 205] on button "<" at bounding box center [277, 205] width 15 height 15
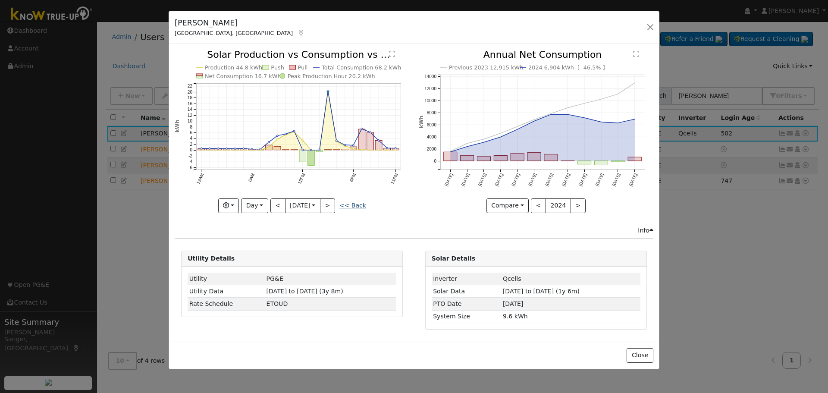
click at [354, 204] on link "<< Back" at bounding box center [352, 205] width 27 height 7
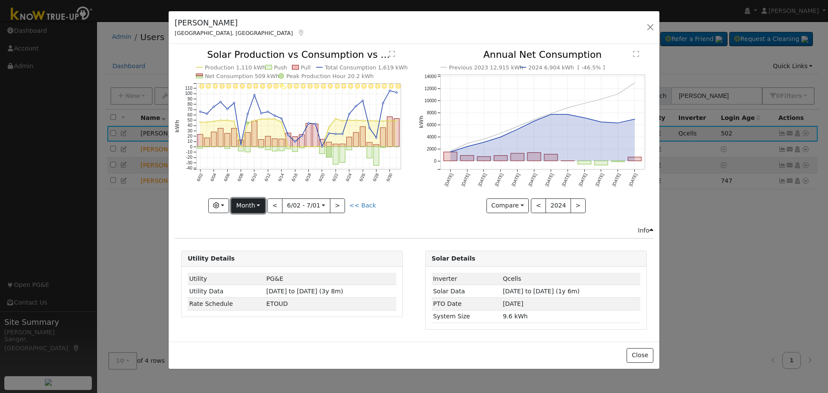
click at [254, 204] on button "Month" at bounding box center [248, 205] width 34 height 15
click at [257, 260] on link "Year" at bounding box center [262, 260] width 60 height 12
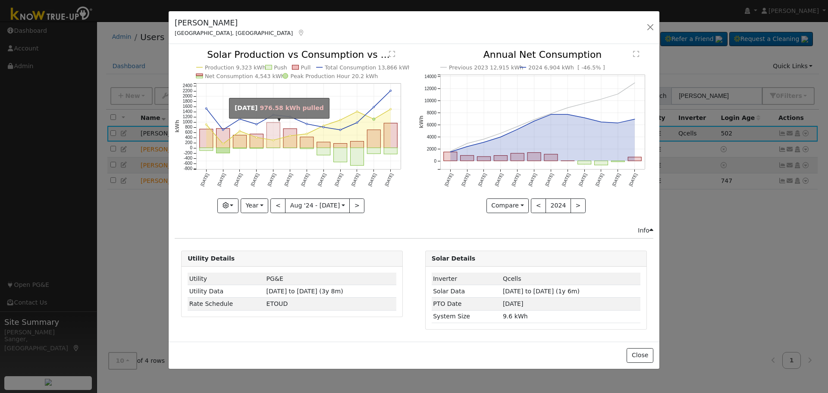
click at [276, 130] on rect "onclick=""" at bounding box center [272, 134] width 13 height 25
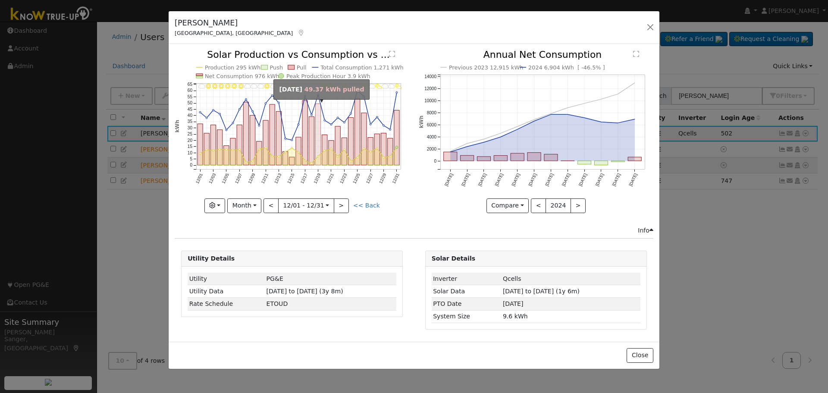
click at [316, 141] on rect "onclick=""" at bounding box center [318, 134] width 5 height 61
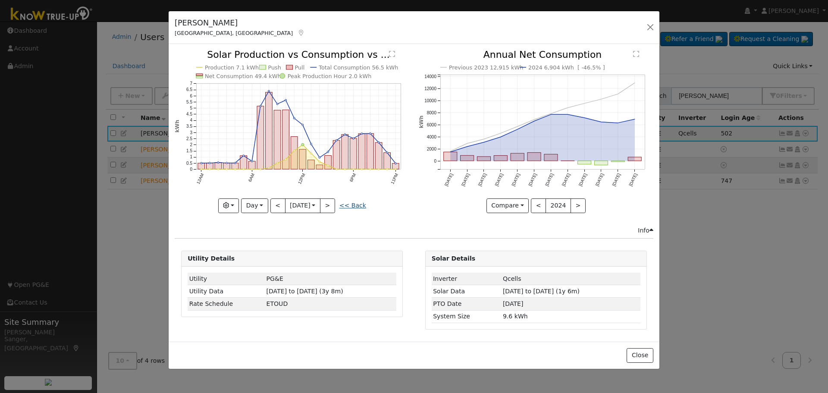
click at [356, 205] on link "<< Back" at bounding box center [352, 205] width 27 height 7
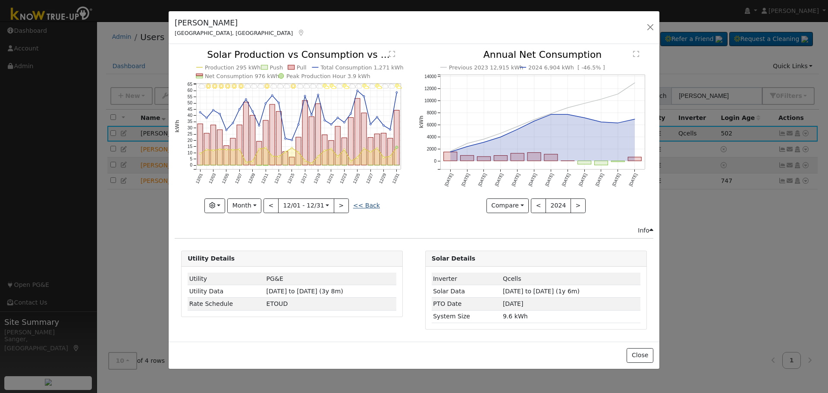
click at [363, 207] on link "<< Back" at bounding box center [366, 205] width 27 height 7
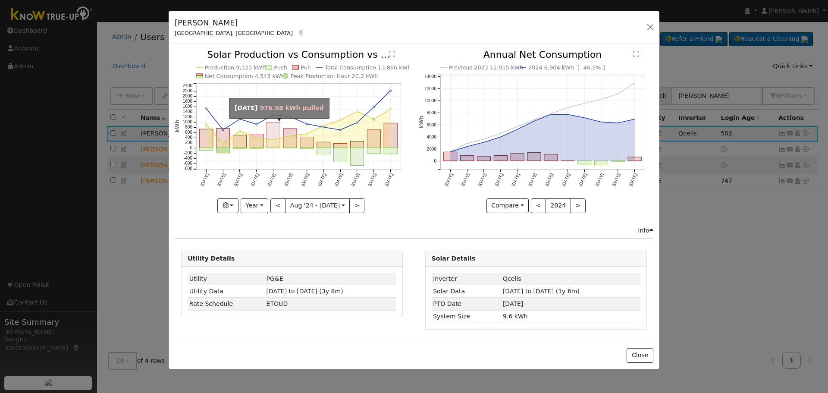
click at [271, 130] on rect "onclick=""" at bounding box center [272, 134] width 13 height 25
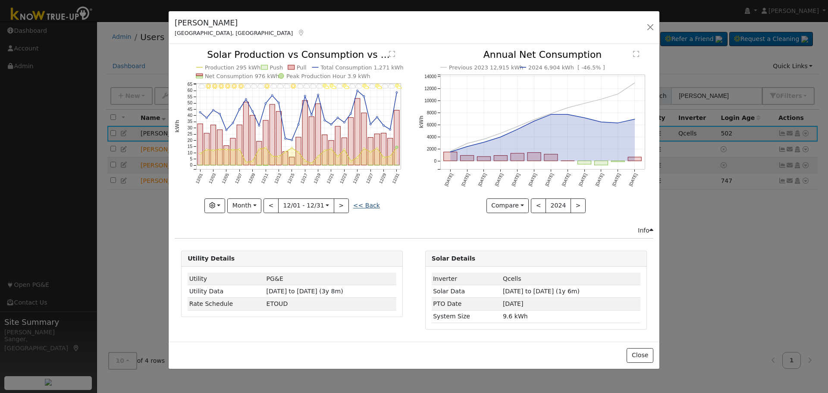
click at [369, 204] on link "<< Back" at bounding box center [366, 205] width 27 height 7
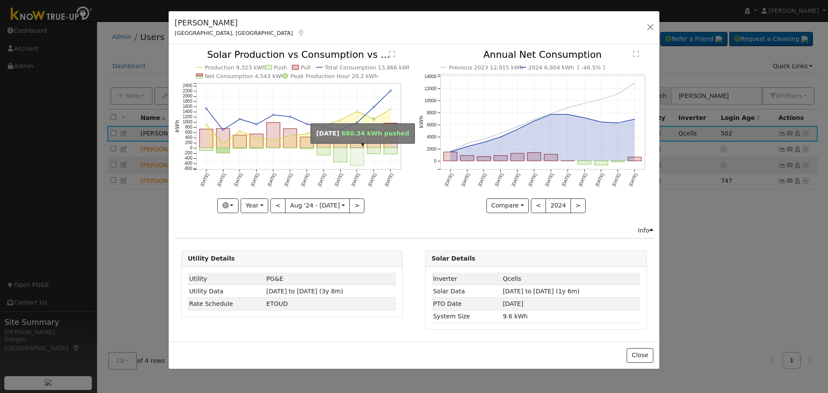
click at [359, 157] on rect "onclick=""" at bounding box center [357, 157] width 13 height 18
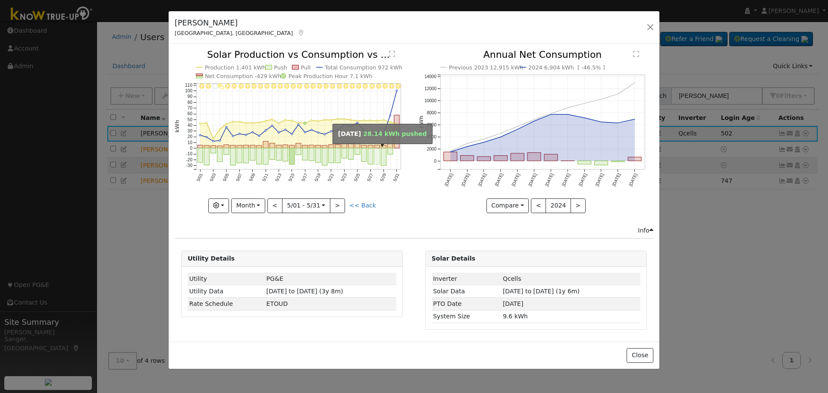
click at [376, 154] on rect "onclick=""" at bounding box center [377, 156] width 5 height 16
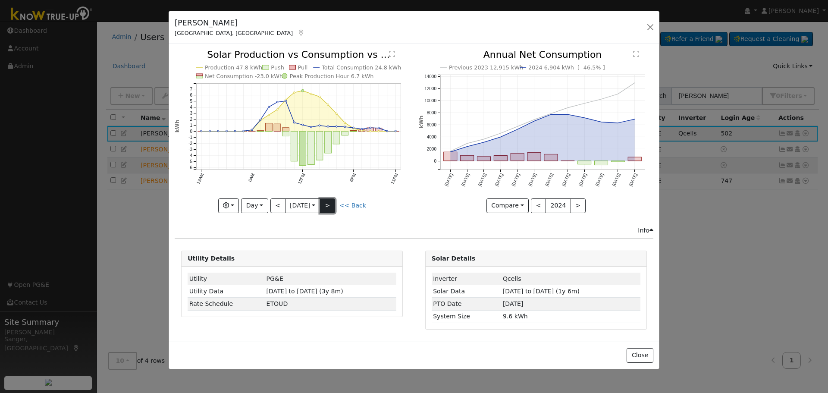
click at [335, 201] on button ">" at bounding box center [327, 205] width 15 height 15
click at [330, 206] on button ">" at bounding box center [327, 205] width 15 height 15
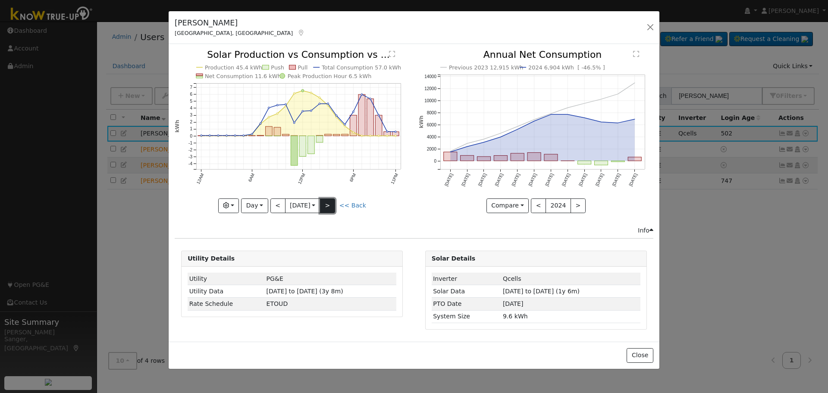
click at [328, 206] on button ">" at bounding box center [327, 205] width 15 height 15
type input "2025-05-31"
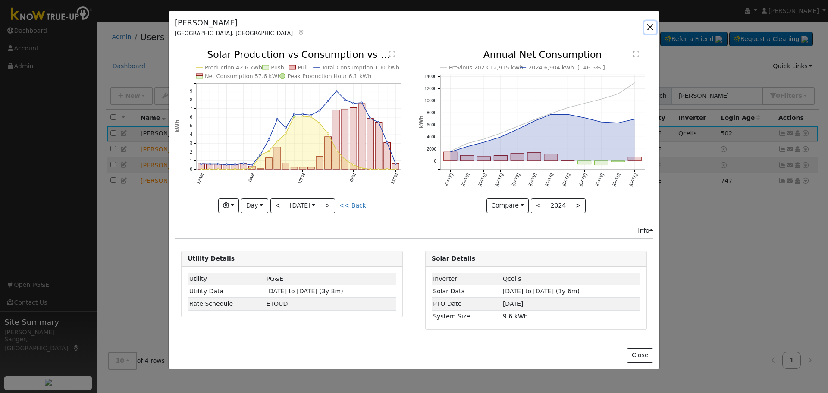
click at [648, 24] on button "button" at bounding box center [650, 27] width 12 height 12
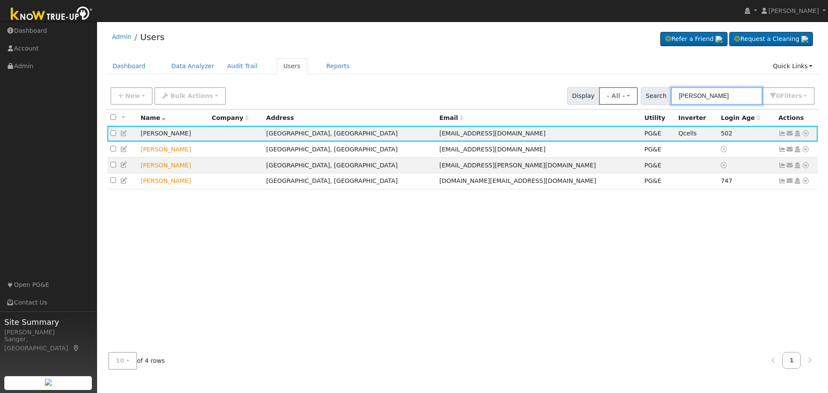
drag, startPoint x: 722, startPoint y: 96, endPoint x: 637, endPoint y: 97, distance: 84.5
click at [637, 97] on div "New Add User Quick Add Quick Connect Quick Convert Lead Bulk Actions Send Email…" at bounding box center [463, 94] width 708 height 21
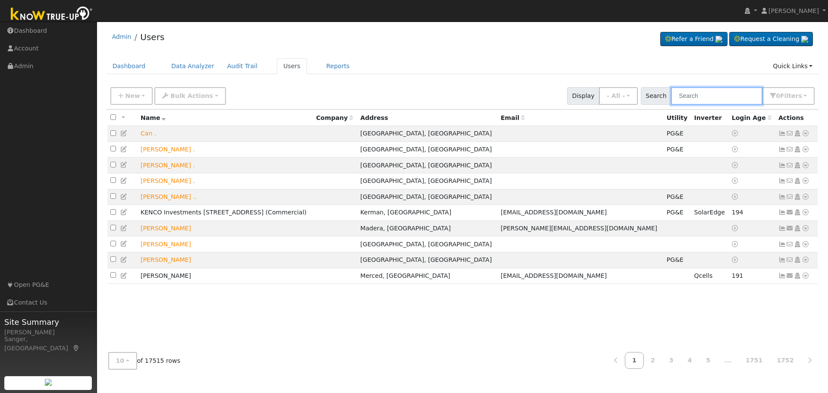
click at [714, 91] on input "text" at bounding box center [716, 96] width 91 height 18
paste input "Munoz"
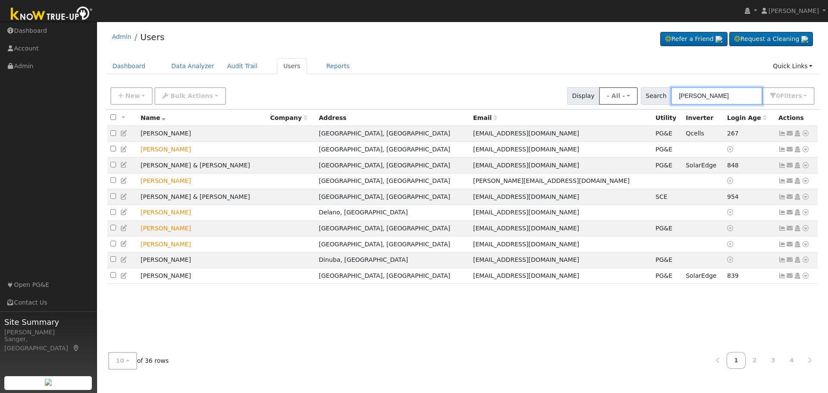
drag, startPoint x: 709, startPoint y: 93, endPoint x: 633, endPoint y: 93, distance: 75.5
click at [633, 93] on div "New Add User Quick Add Quick Connect Quick Convert Lead Bulk Actions Send Email…" at bounding box center [463, 94] width 708 height 21
paste input "lindeb02@yahoo.com"
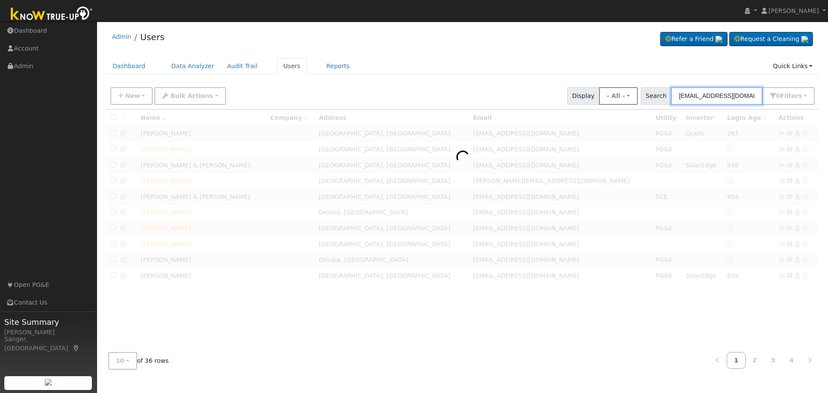
type input "lindeb02@yahoo.com"
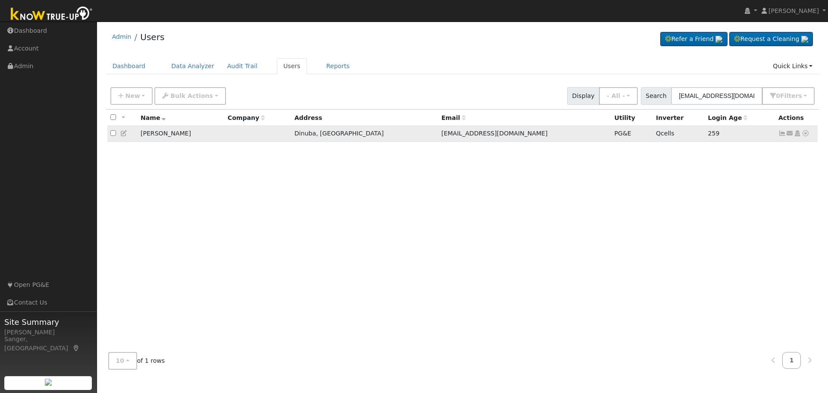
click at [783, 135] on icon at bounding box center [782, 133] width 8 height 6
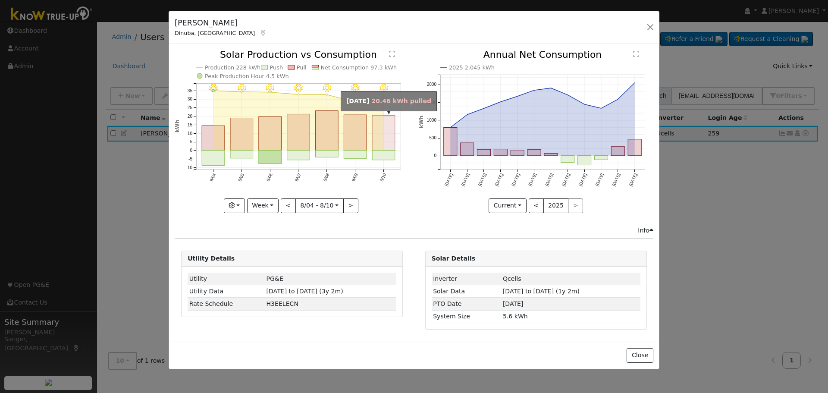
click at [379, 138] on rect "onclick=""" at bounding box center [384, 133] width 23 height 35
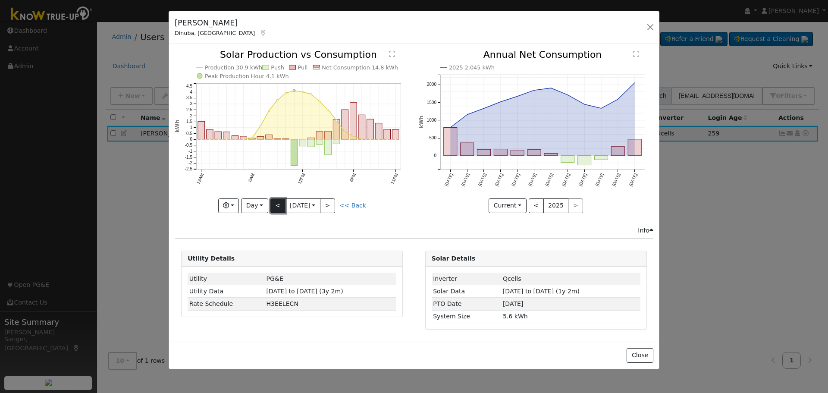
click at [276, 205] on button "<" at bounding box center [277, 205] width 15 height 15
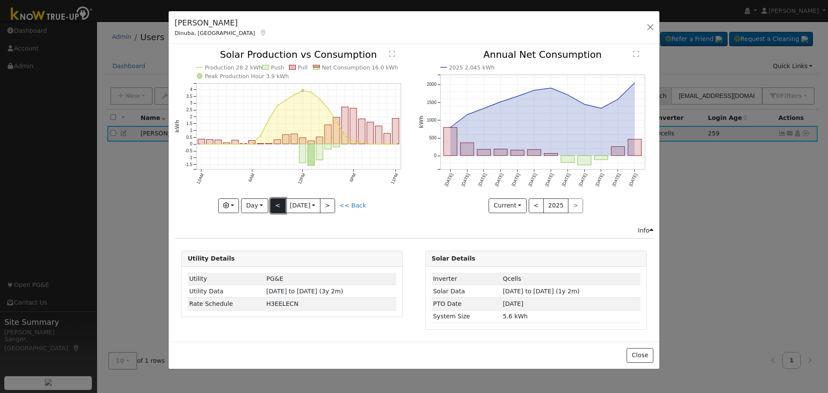
click at [276, 205] on button "<" at bounding box center [277, 205] width 15 height 15
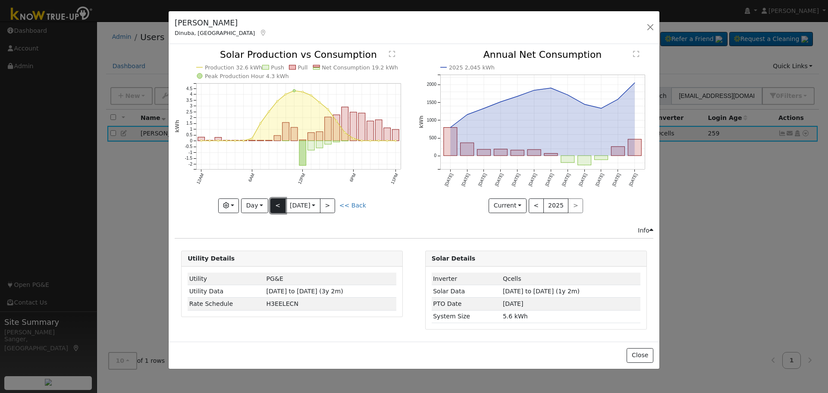
click at [276, 205] on button "<" at bounding box center [277, 205] width 15 height 15
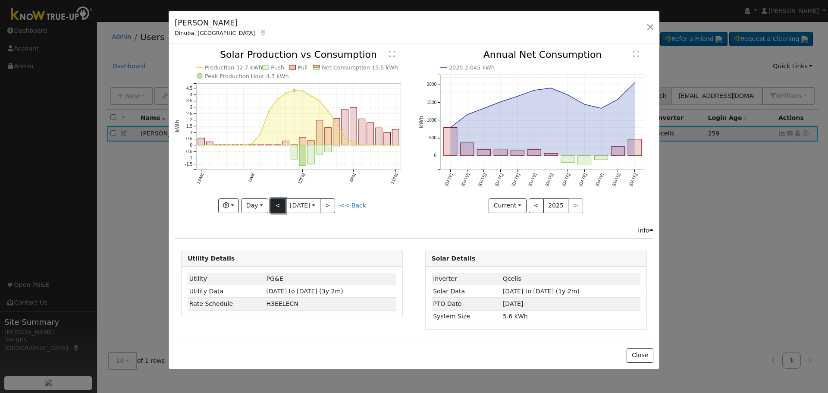
click at [276, 205] on button "<" at bounding box center [277, 205] width 15 height 15
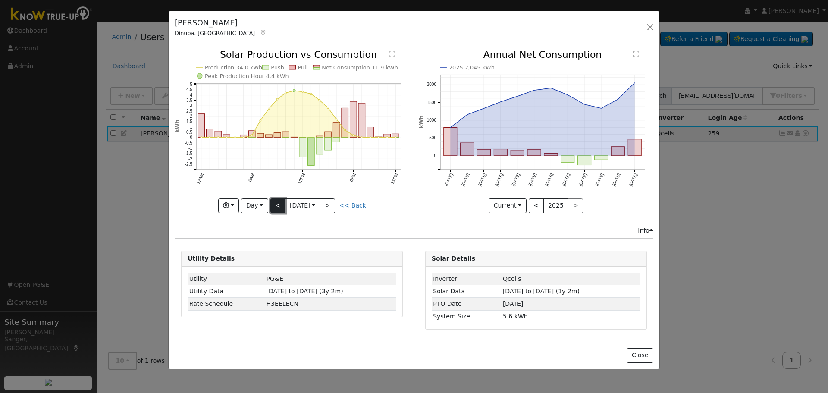
click at [276, 205] on button "<" at bounding box center [277, 205] width 15 height 15
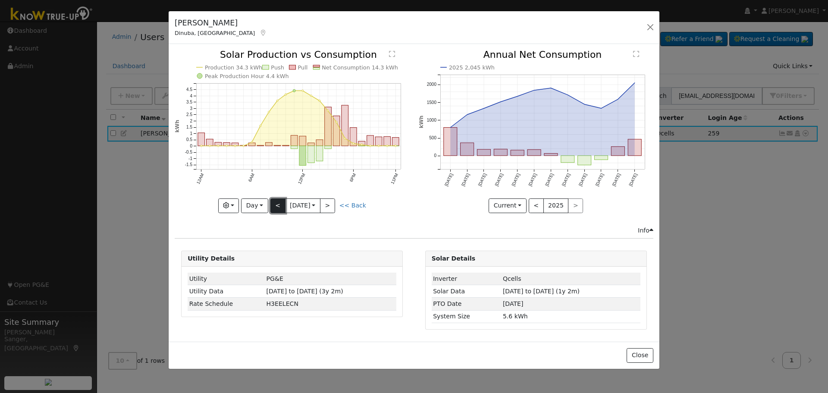
click at [276, 205] on button "<" at bounding box center [277, 205] width 15 height 15
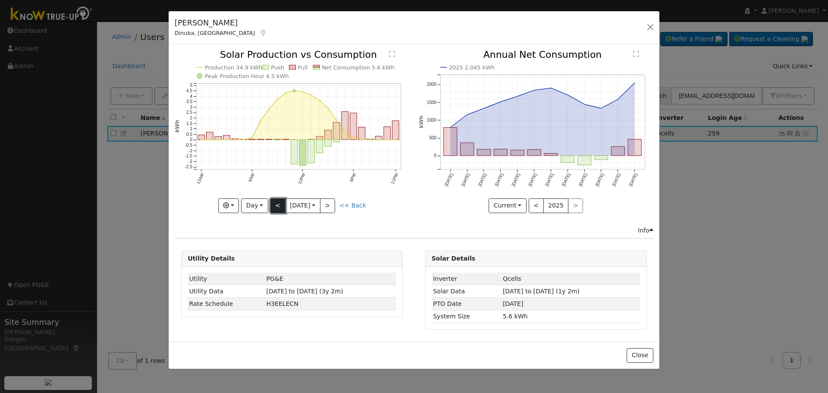
click at [276, 205] on button "<" at bounding box center [277, 205] width 15 height 15
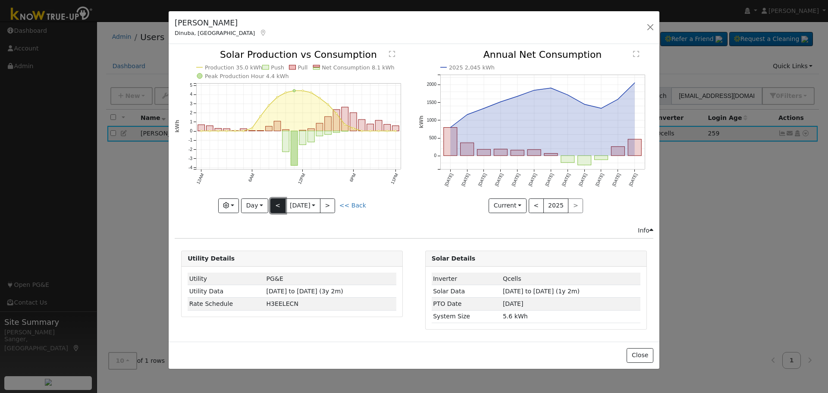
click at [276, 205] on button "<" at bounding box center [277, 205] width 15 height 15
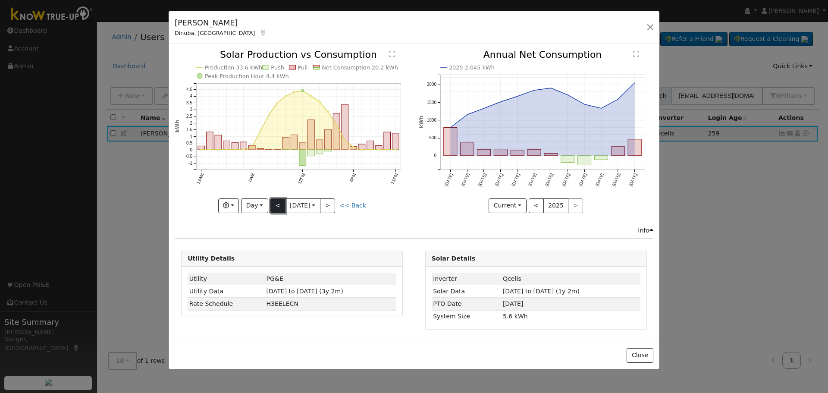
click at [276, 205] on button "<" at bounding box center [277, 205] width 15 height 15
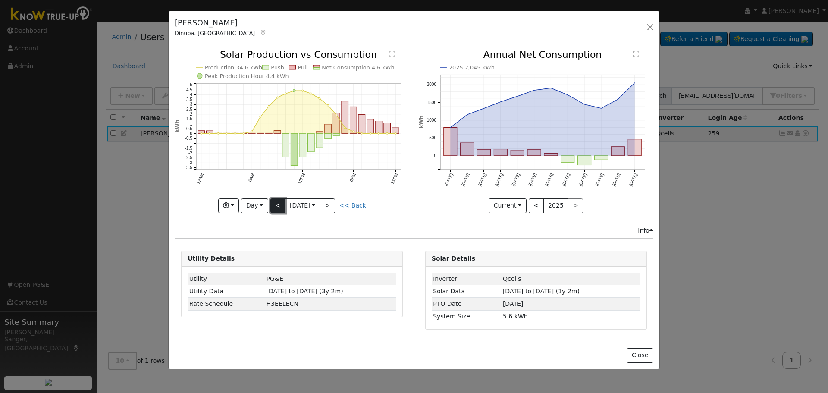
click at [276, 205] on button "<" at bounding box center [277, 205] width 15 height 15
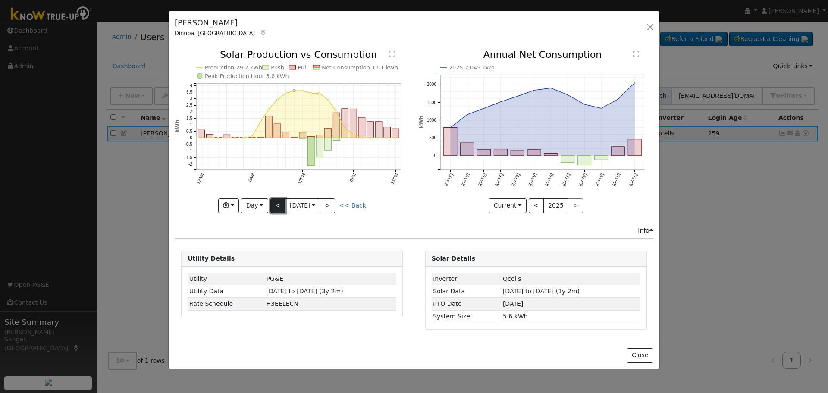
click at [274, 208] on button "<" at bounding box center [277, 205] width 15 height 15
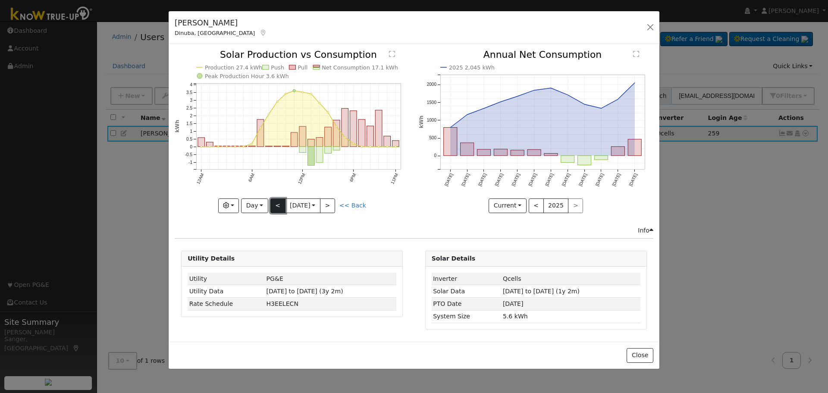
click at [274, 208] on button "<" at bounding box center [277, 205] width 15 height 15
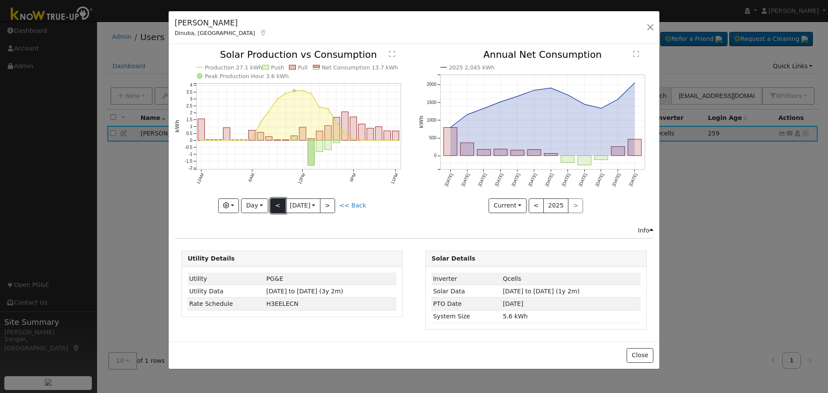
click at [275, 204] on button "<" at bounding box center [277, 205] width 15 height 15
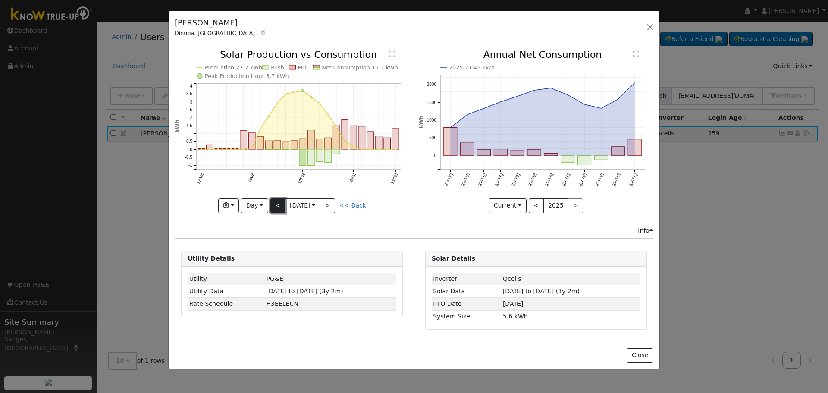
click at [275, 204] on button "<" at bounding box center [277, 205] width 15 height 15
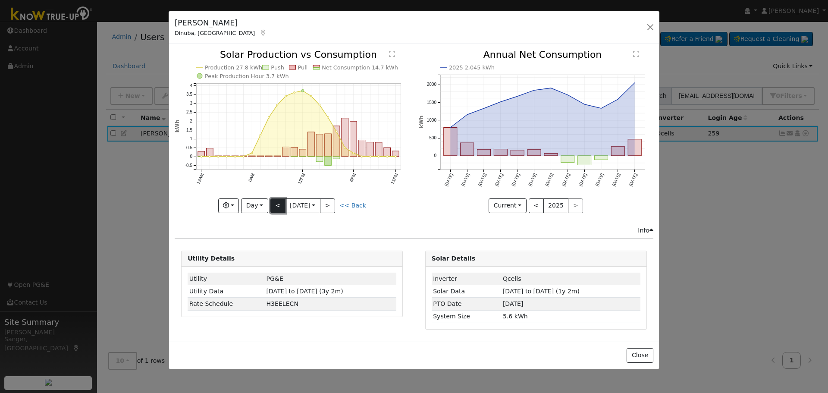
click at [275, 204] on button "<" at bounding box center [277, 205] width 15 height 15
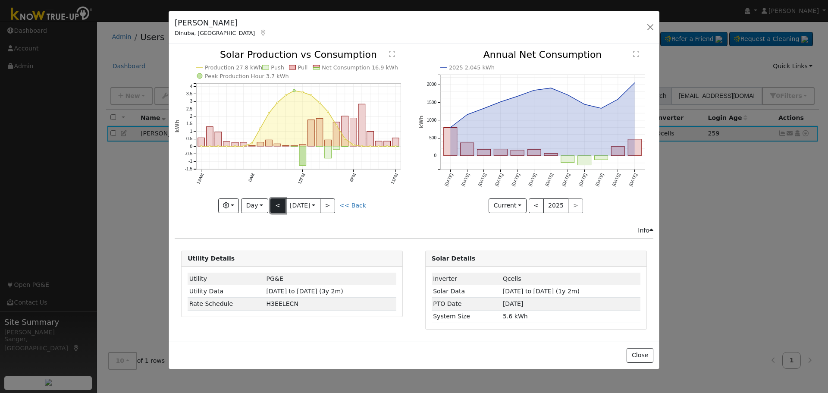
click at [282, 203] on button "<" at bounding box center [277, 205] width 15 height 15
click at [279, 203] on button "<" at bounding box center [277, 205] width 15 height 15
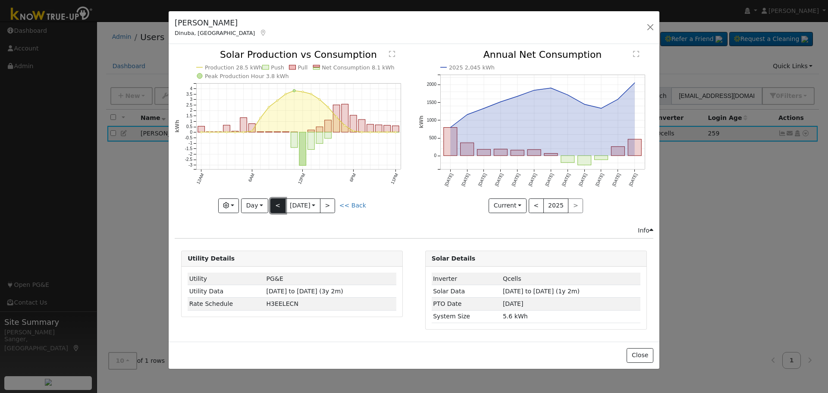
click at [279, 203] on button "<" at bounding box center [277, 205] width 15 height 15
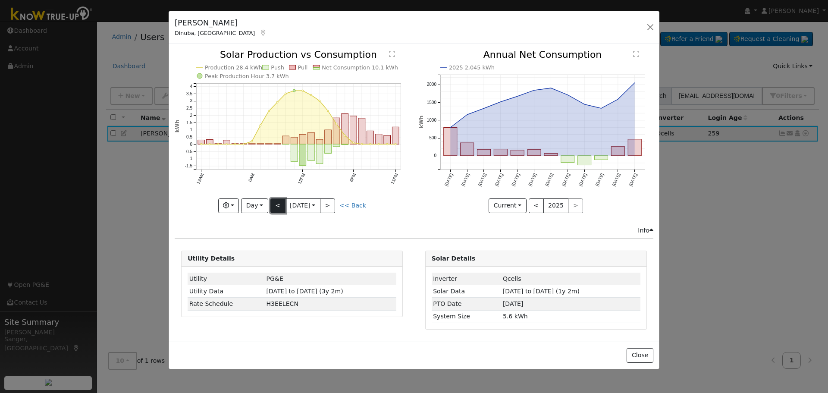
click at [279, 203] on button "<" at bounding box center [277, 205] width 15 height 15
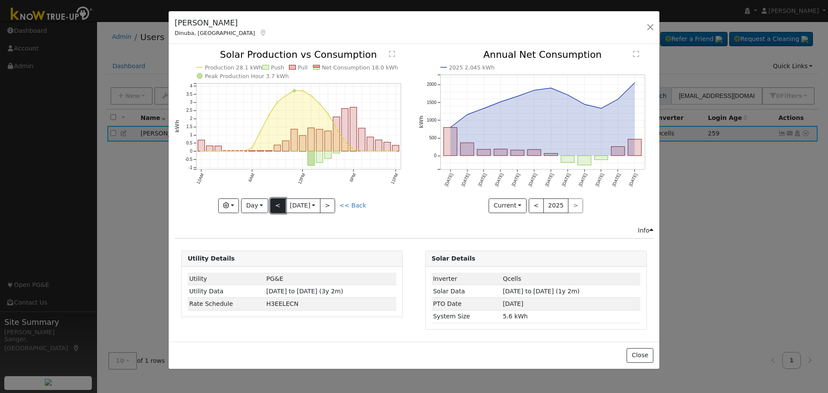
click at [277, 204] on button "<" at bounding box center [277, 205] width 15 height 15
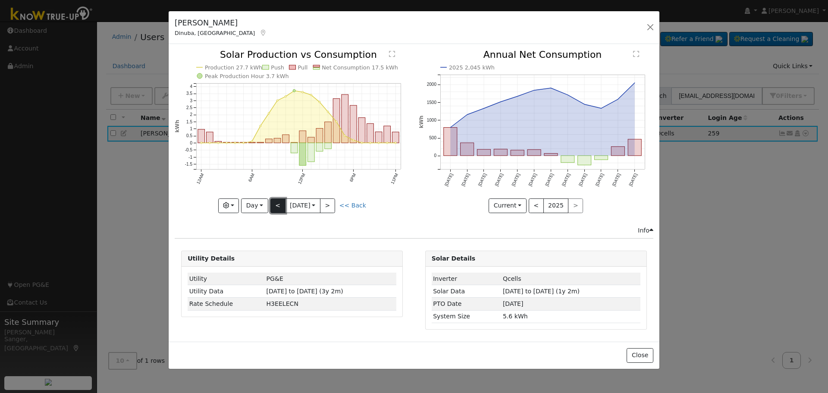
click at [279, 201] on button "<" at bounding box center [277, 205] width 15 height 15
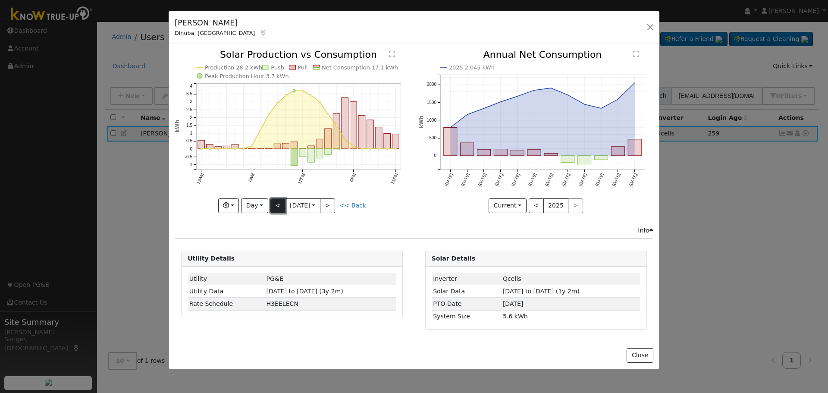
click at [280, 203] on button "<" at bounding box center [277, 205] width 15 height 15
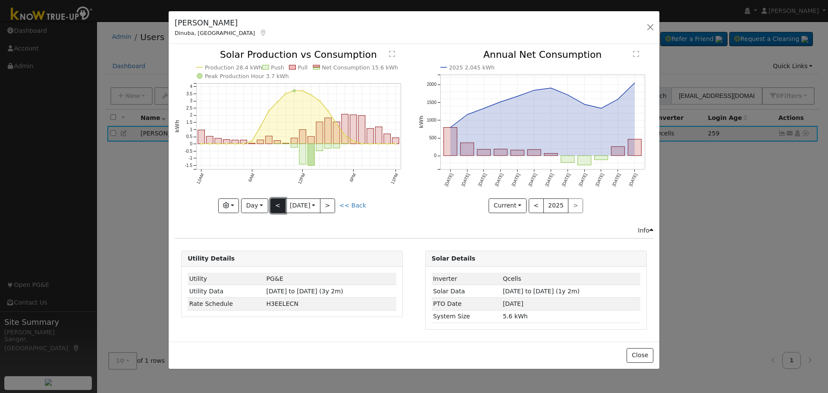
click at [278, 204] on button "<" at bounding box center [277, 205] width 15 height 15
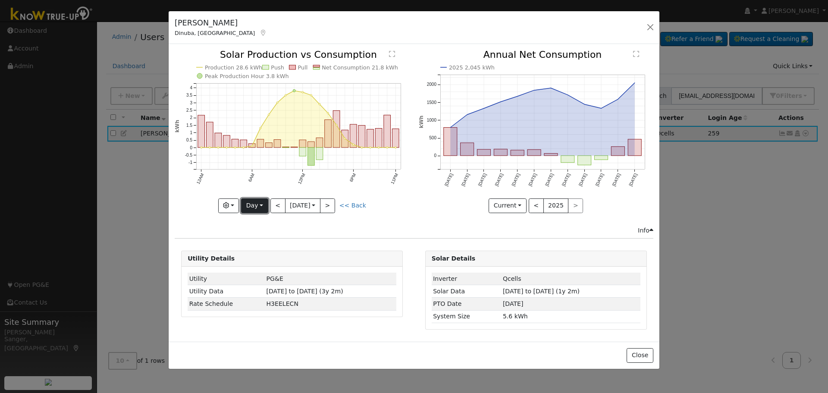
click at [249, 205] on button "Day" at bounding box center [254, 205] width 27 height 15
click at [261, 256] on link "Year" at bounding box center [271, 260] width 60 height 12
type input "2024-08-01"
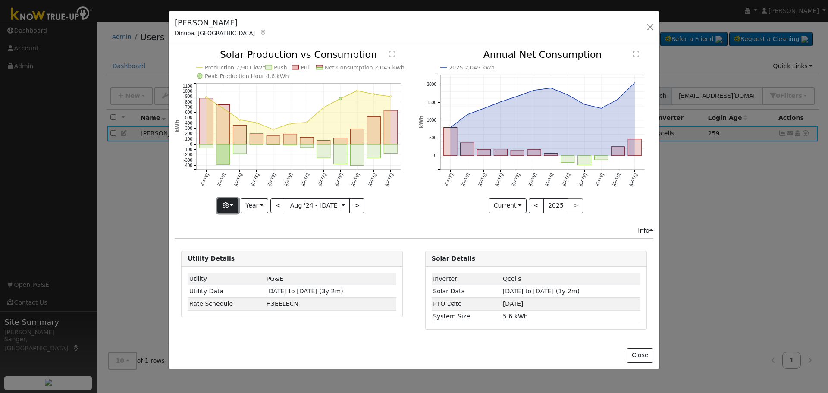
click at [229, 204] on icon "button" at bounding box center [225, 205] width 6 height 6
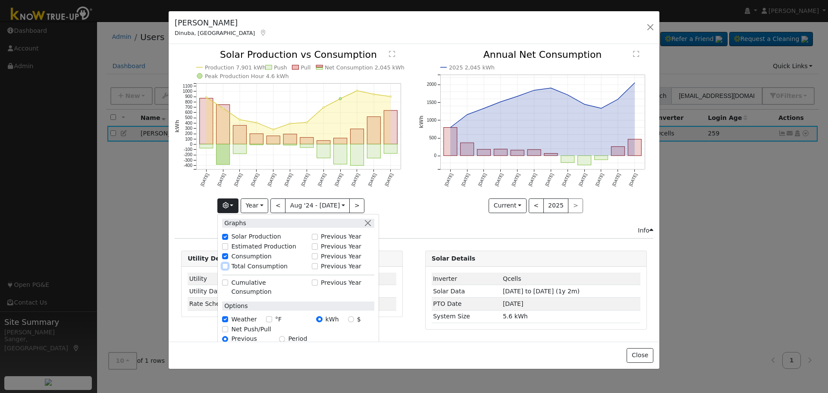
click at [228, 263] on input "Total Consumption" at bounding box center [225, 266] width 6 height 6
checkbox input "true"
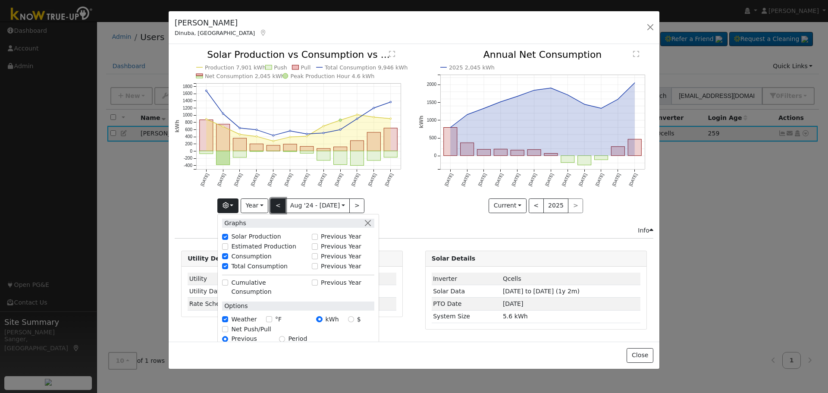
click at [282, 209] on button "<" at bounding box center [277, 205] width 15 height 15
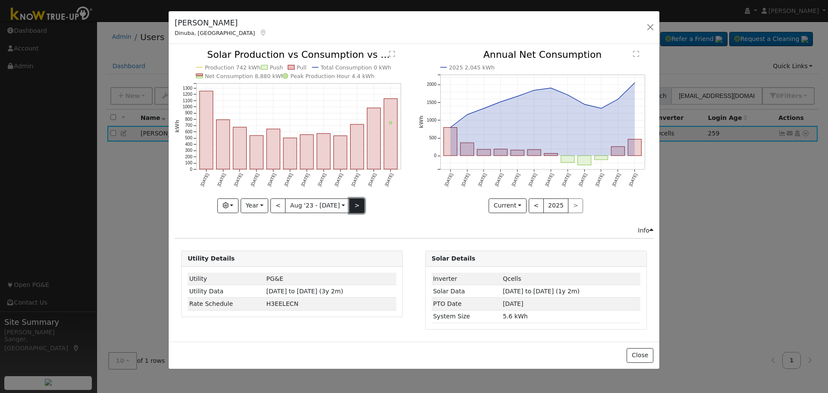
click at [354, 204] on button ">" at bounding box center [356, 205] width 15 height 15
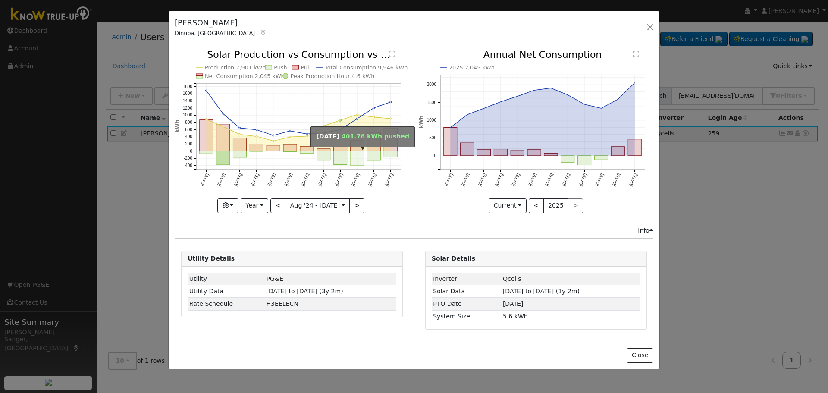
click at [358, 158] on rect "onclick=""" at bounding box center [357, 158] width 13 height 15
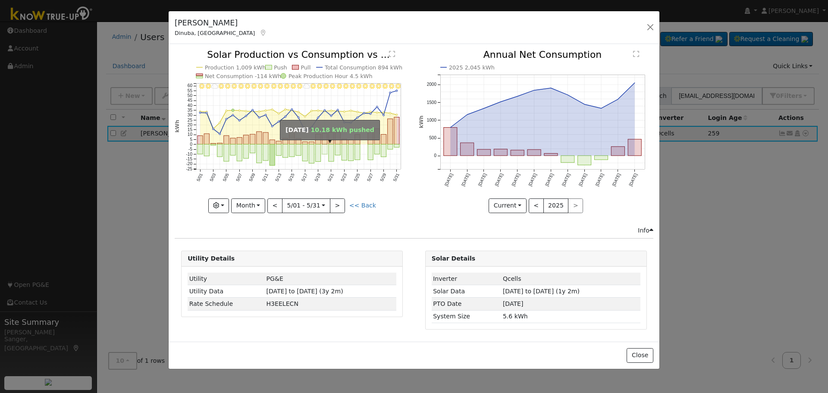
click at [327, 150] on rect "onclick=""" at bounding box center [324, 149] width 5 height 10
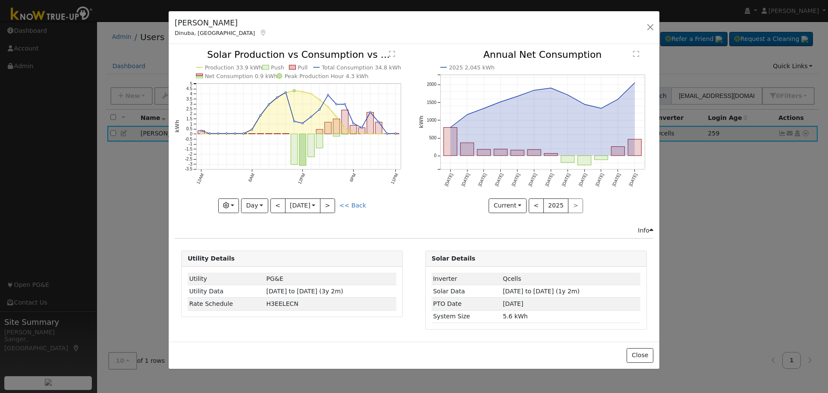
click at [303, 206] on input "2025-05-20" at bounding box center [302, 206] width 34 height 14
click at [323, 217] on select "January February March April May June July August September October November De…" at bounding box center [335, 221] width 56 height 10
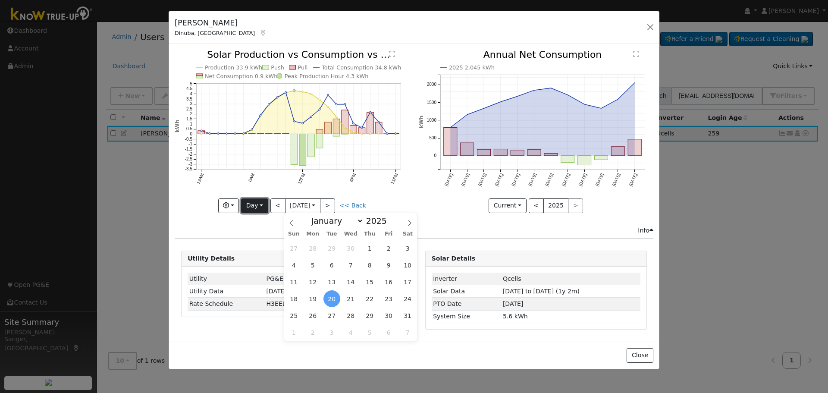
click at [251, 206] on button "Day" at bounding box center [254, 205] width 27 height 15
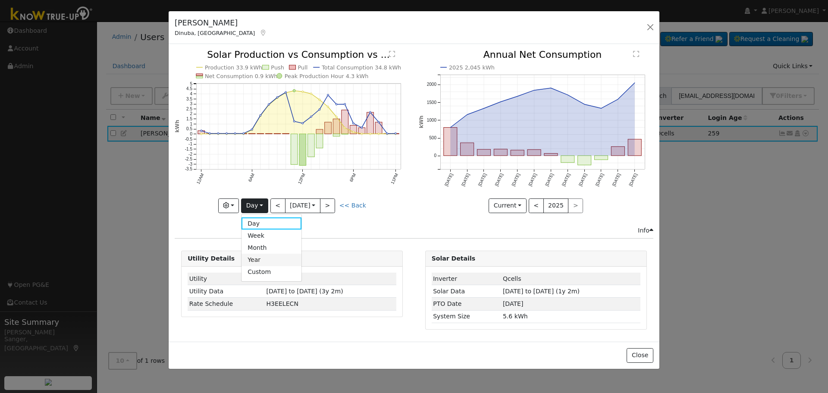
click at [265, 257] on link "Year" at bounding box center [271, 260] width 60 height 12
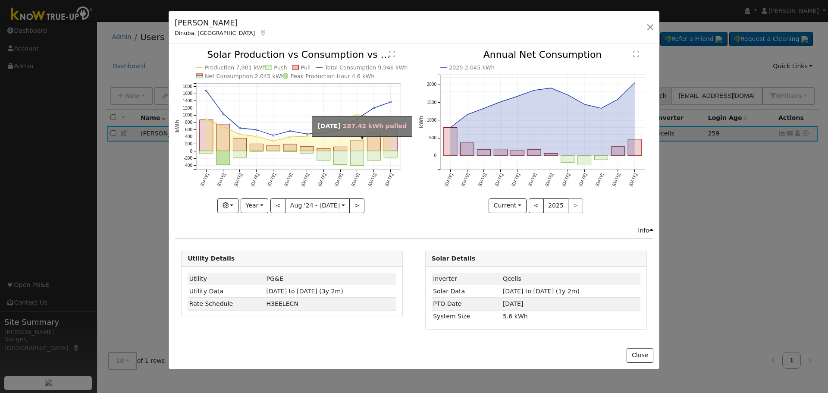
click at [358, 143] on rect "onclick=""" at bounding box center [357, 146] width 13 height 10
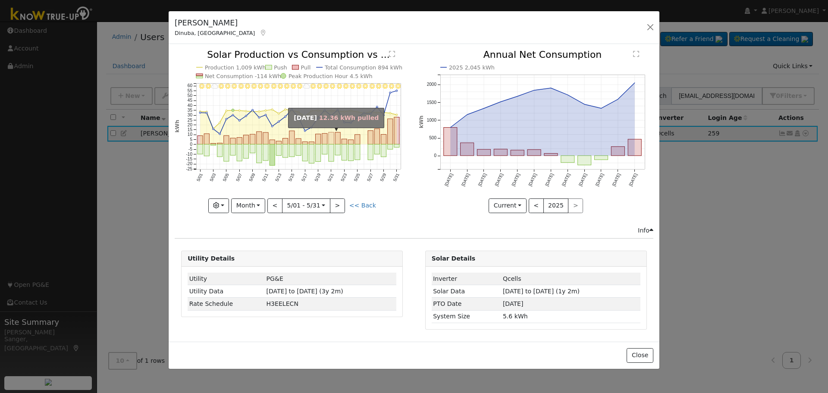
click at [330, 139] on rect "onclick=""" at bounding box center [331, 138] width 5 height 12
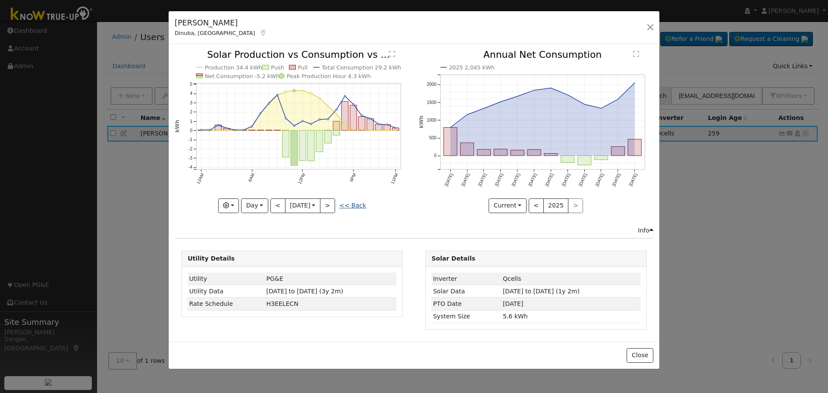
click at [352, 204] on link "<< Back" at bounding box center [352, 205] width 27 height 7
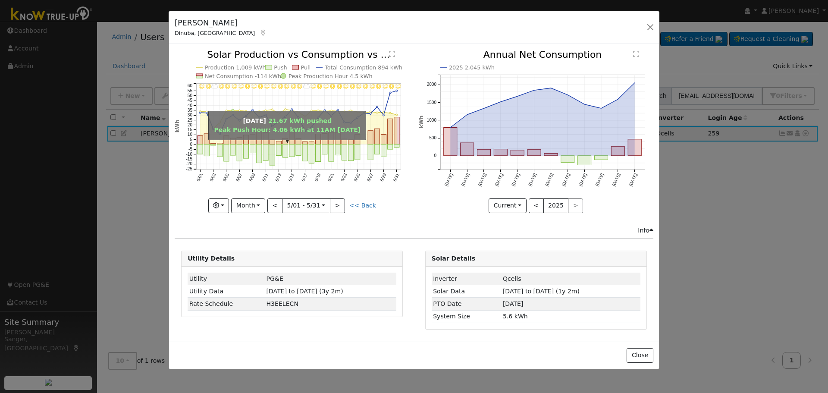
click at [271, 152] on rect "onclick=""" at bounding box center [271, 154] width 5 height 21
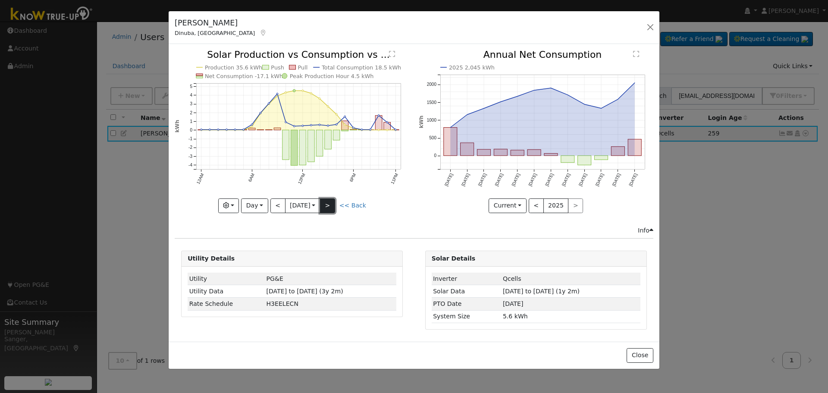
click at [333, 202] on button ">" at bounding box center [327, 205] width 15 height 15
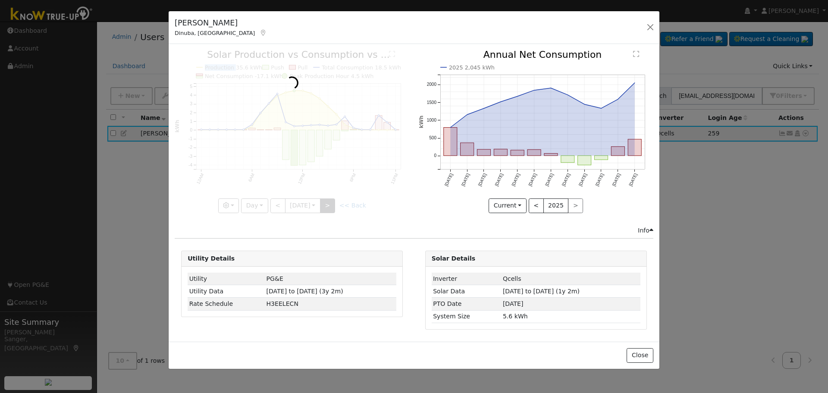
click at [333, 202] on div at bounding box center [292, 131] width 235 height 163
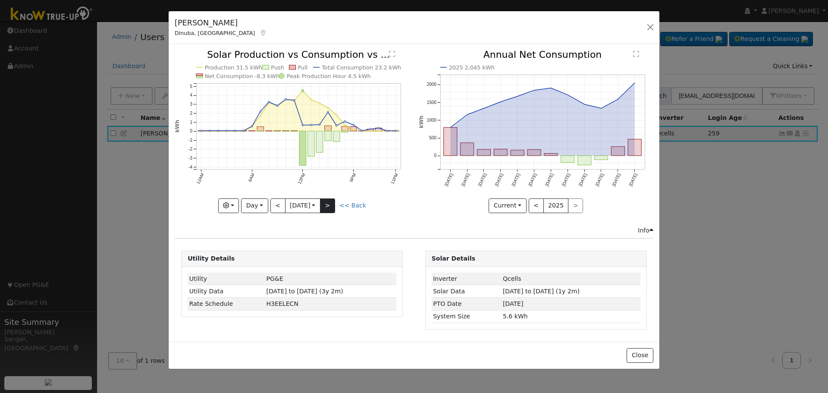
click at [333, 202] on div at bounding box center [292, 131] width 235 height 163
click at [333, 202] on div "Production 31.5 kWh Push Pull Total Consumption 23.2 kWh Net Consumption -8.3 k…" at bounding box center [292, 131] width 235 height 163
click at [333, 202] on button ">" at bounding box center [327, 205] width 15 height 15
type input "2025-05-14"
click at [285, 202] on input "2025-05-14" at bounding box center [302, 206] width 34 height 14
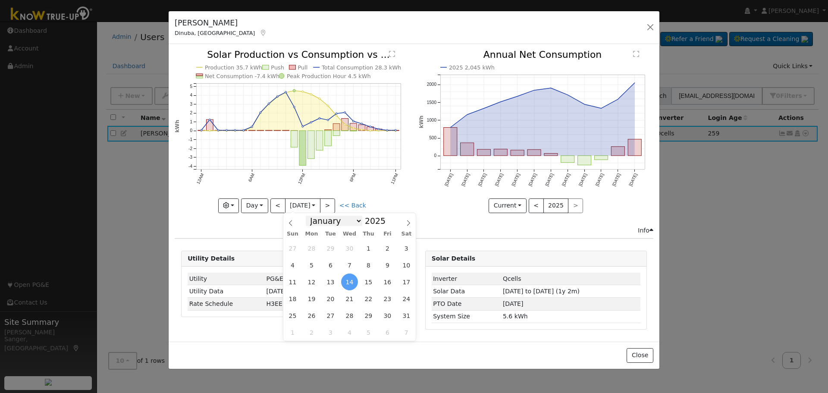
click at [345, 222] on select "January February March April May June July August September October November De…" at bounding box center [334, 221] width 56 height 10
select select "6"
click at [313, 216] on select "January February March April May June July August September October November De…" at bounding box center [334, 221] width 56 height 10
click at [333, 266] on span "8" at bounding box center [330, 265] width 17 height 17
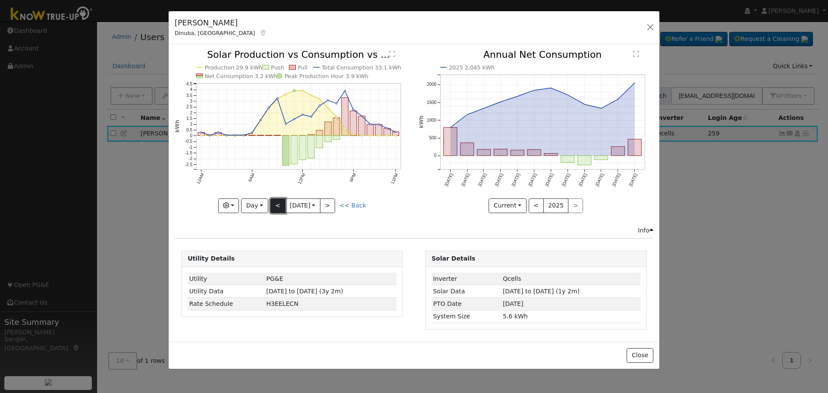
click at [279, 204] on button "<" at bounding box center [277, 205] width 15 height 15
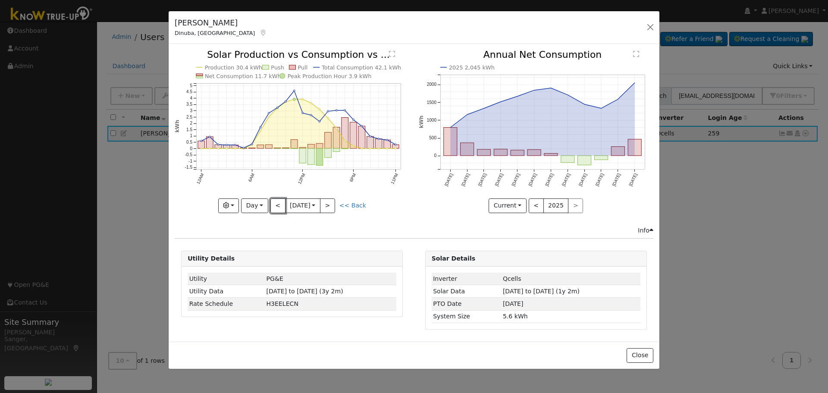
click at [277, 205] on button "<" at bounding box center [277, 205] width 15 height 15
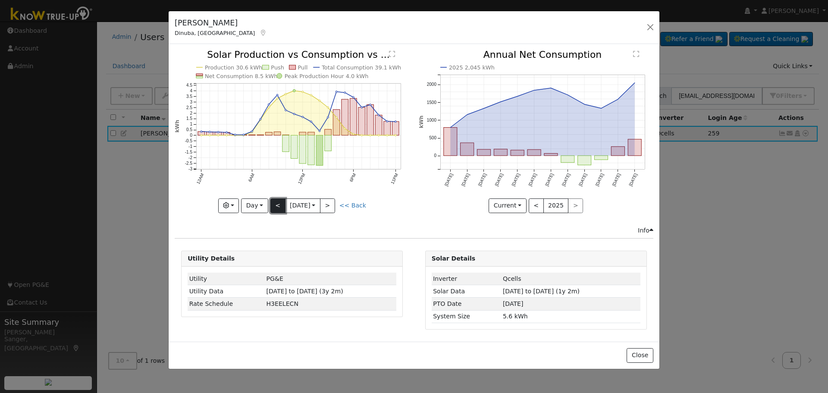
click at [275, 204] on button "<" at bounding box center [277, 205] width 15 height 15
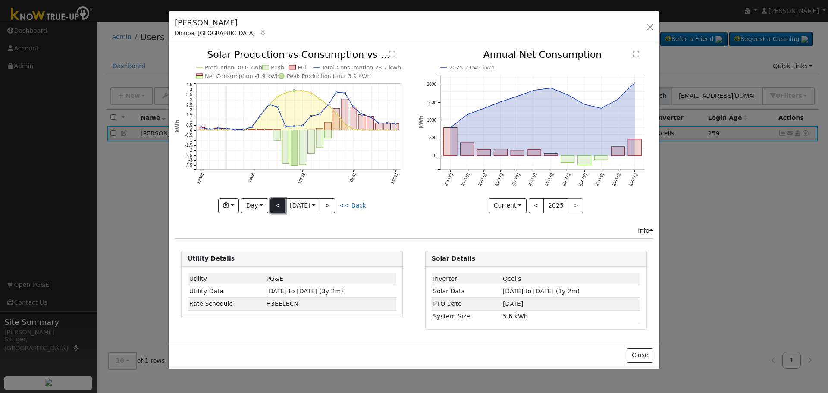
click at [275, 204] on button "<" at bounding box center [277, 205] width 15 height 15
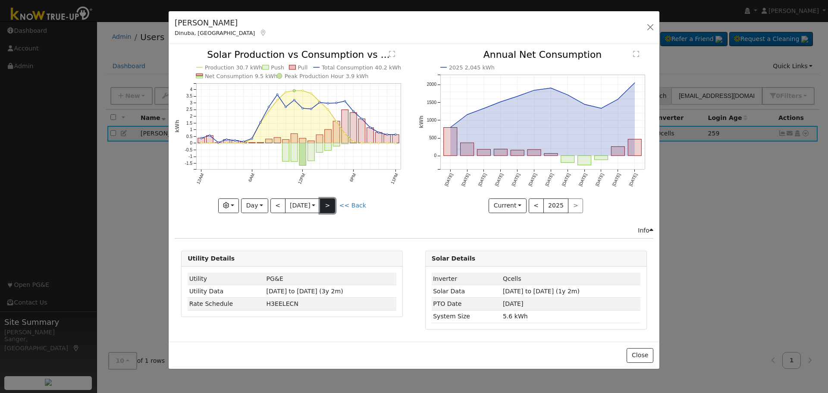
click at [329, 202] on button ">" at bounding box center [327, 205] width 15 height 15
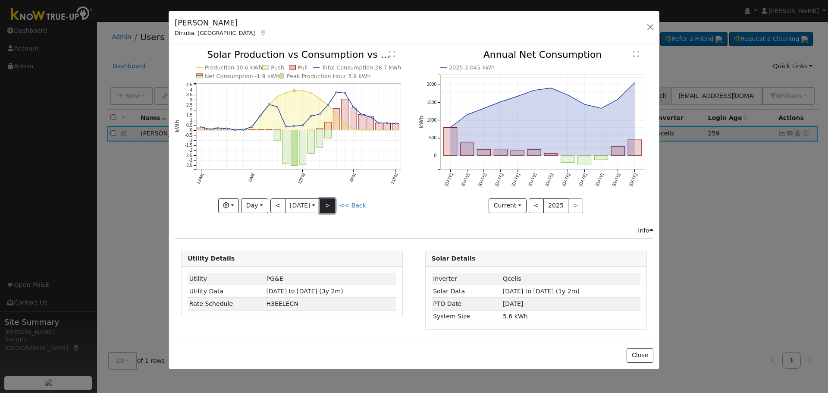
click at [329, 202] on button ">" at bounding box center [327, 205] width 15 height 15
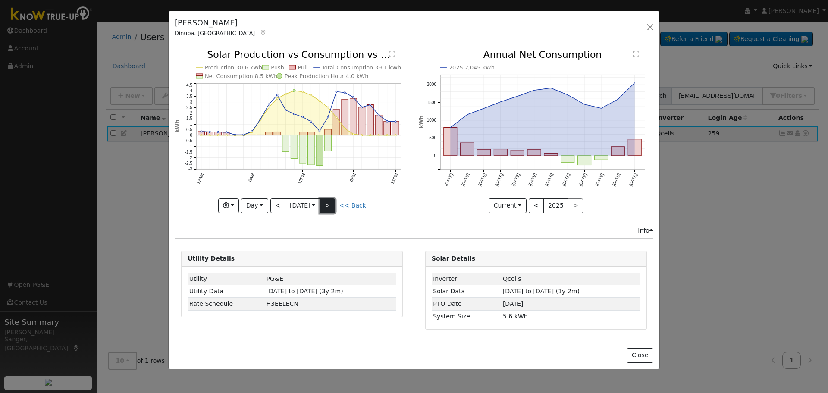
click at [329, 202] on button ">" at bounding box center [327, 205] width 15 height 15
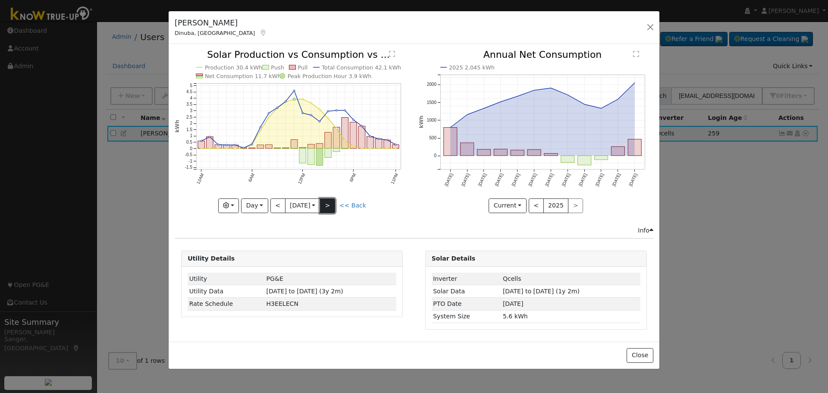
click at [329, 202] on button ">" at bounding box center [327, 205] width 15 height 15
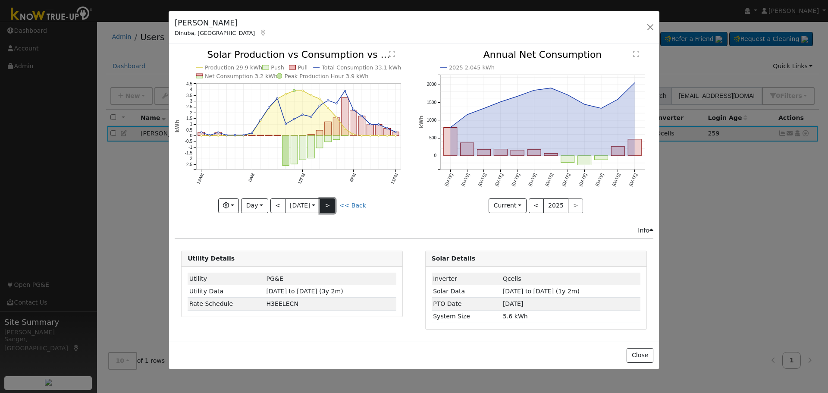
click at [330, 205] on button ">" at bounding box center [327, 205] width 15 height 15
type input "2025-07-09"
click at [296, 206] on input "2025-07-09" at bounding box center [302, 206] width 34 height 14
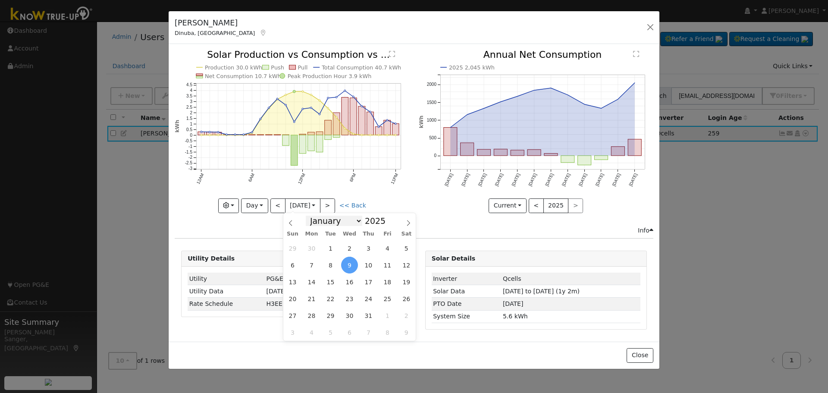
click at [335, 220] on select "January February March April May June July August September October November De…" at bounding box center [334, 221] width 56 height 10
select select "7"
click at [313, 216] on select "January February March April May June July August September October November De…" at bounding box center [334, 221] width 56 height 10
click at [313, 280] on span "11" at bounding box center [311, 281] width 17 height 17
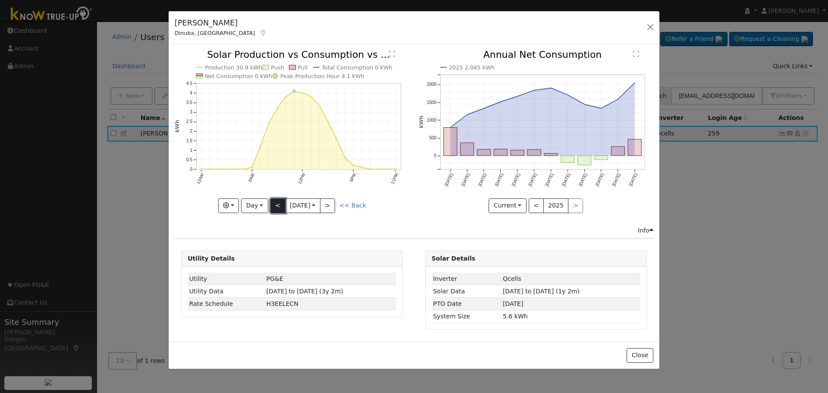
click at [275, 206] on button "<" at bounding box center [277, 205] width 15 height 15
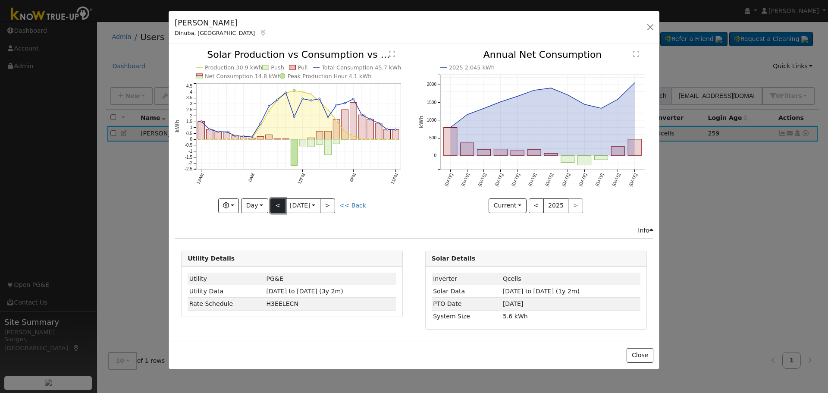
click at [275, 206] on button "<" at bounding box center [277, 205] width 15 height 15
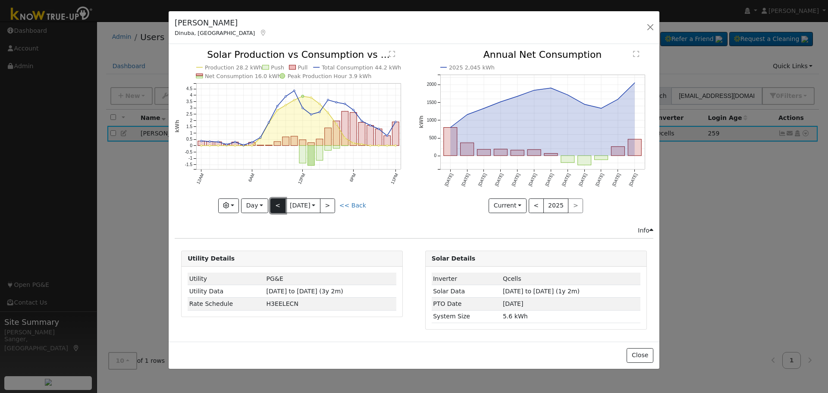
click at [280, 204] on button "<" at bounding box center [277, 205] width 15 height 15
click at [279, 205] on button "<" at bounding box center [277, 205] width 15 height 15
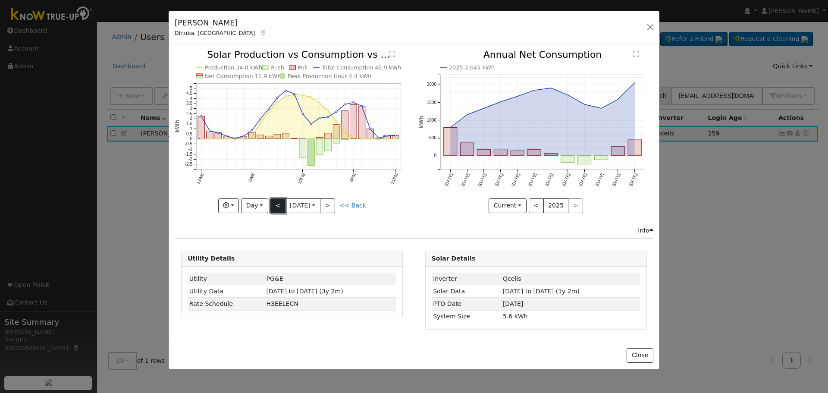
click at [279, 205] on button "<" at bounding box center [277, 205] width 15 height 15
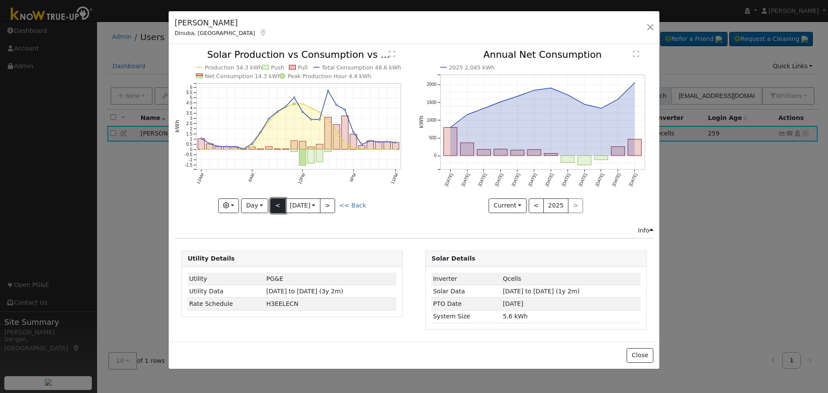
click at [279, 205] on button "<" at bounding box center [277, 205] width 15 height 15
type input "[DATE]"
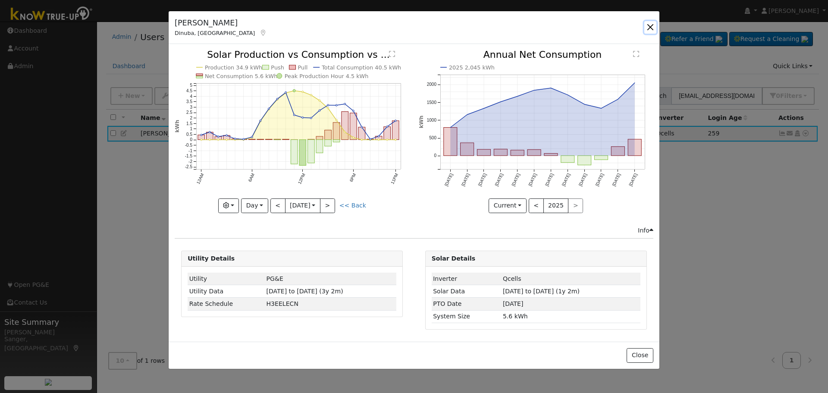
click at [651, 25] on button "button" at bounding box center [650, 27] width 12 height 12
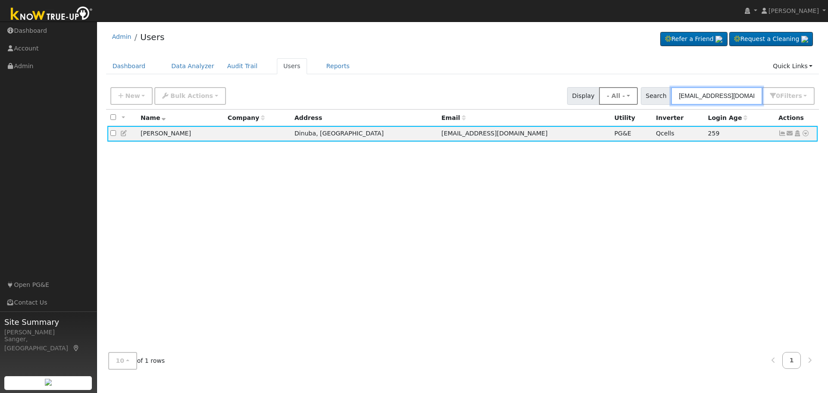
drag, startPoint x: 748, startPoint y: 95, endPoint x: 630, endPoint y: 98, distance: 118.2
click at [630, 98] on div "New Add User Quick Add Quick Connect Quick Convert Lead Bulk Actions Send Email…" at bounding box center [463, 94] width 708 height 21
paste input "Lee Khangh"
type input "Lee Khangh"
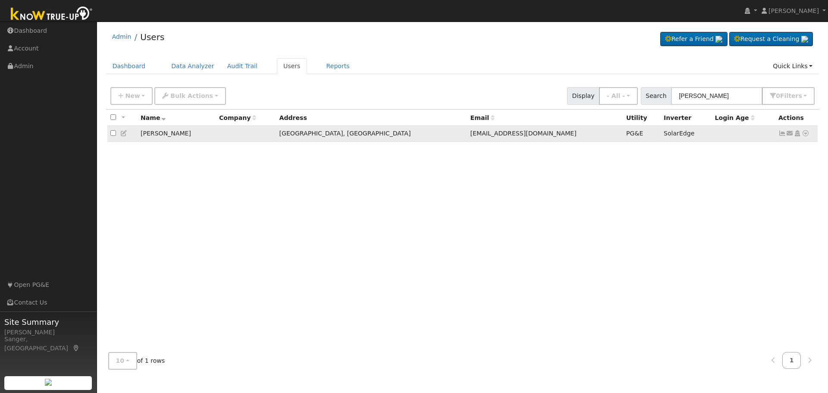
click at [781, 134] on icon at bounding box center [782, 133] width 8 height 6
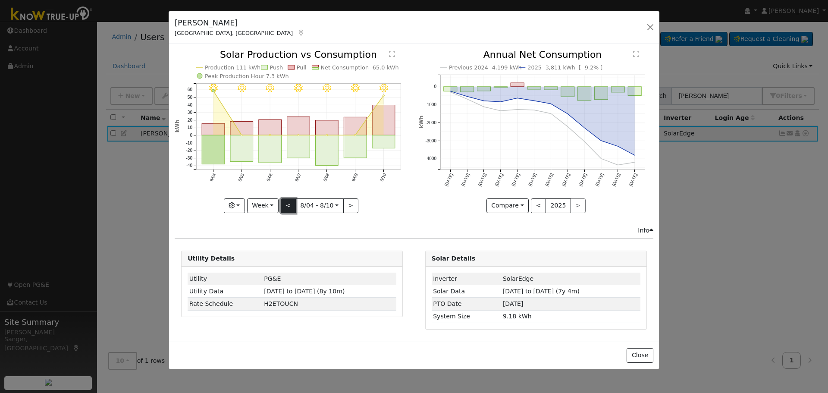
click at [293, 207] on button "<" at bounding box center [288, 205] width 15 height 15
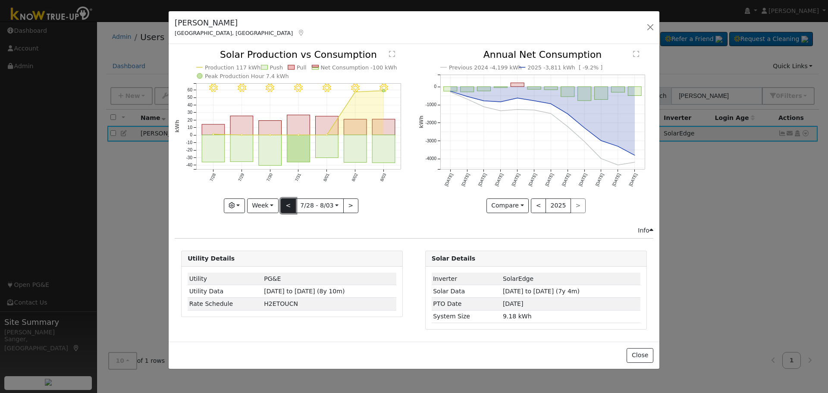
click at [290, 206] on button "<" at bounding box center [288, 205] width 15 height 15
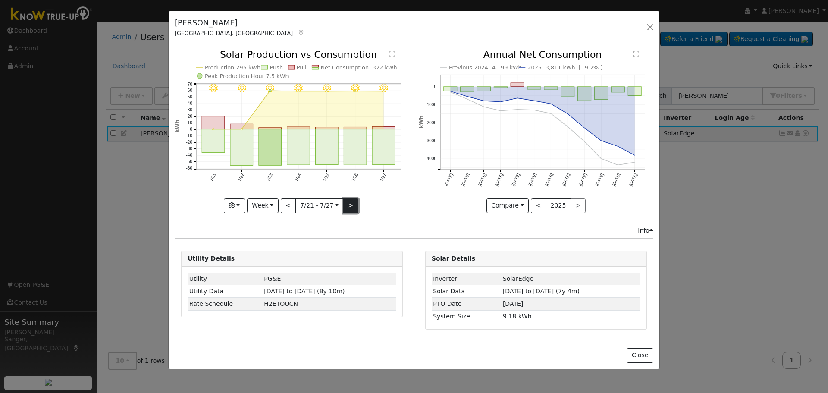
click at [347, 203] on button ">" at bounding box center [350, 205] width 15 height 15
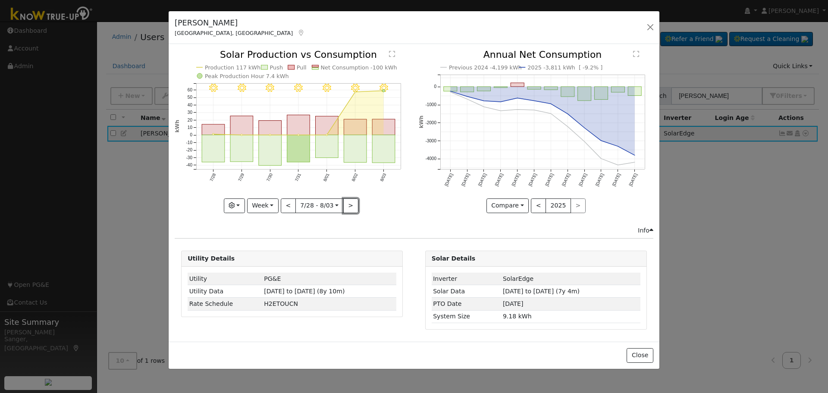
click at [347, 204] on button ">" at bounding box center [350, 205] width 15 height 15
type input "[DATE]"
